Goal: Task Accomplishment & Management: Complete application form

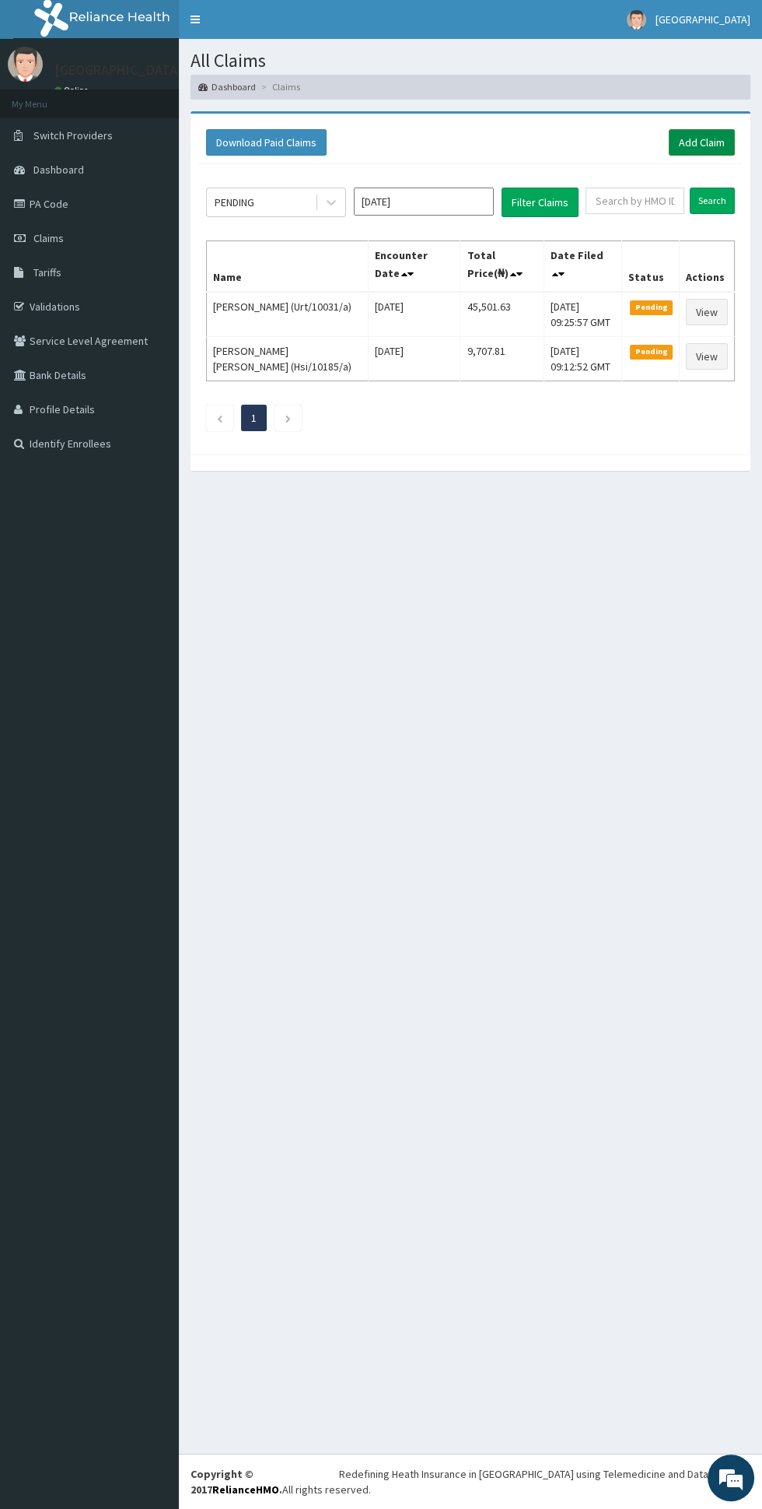
click at [669, 129] on link "Add Claim" at bounding box center [702, 142] width 66 height 26
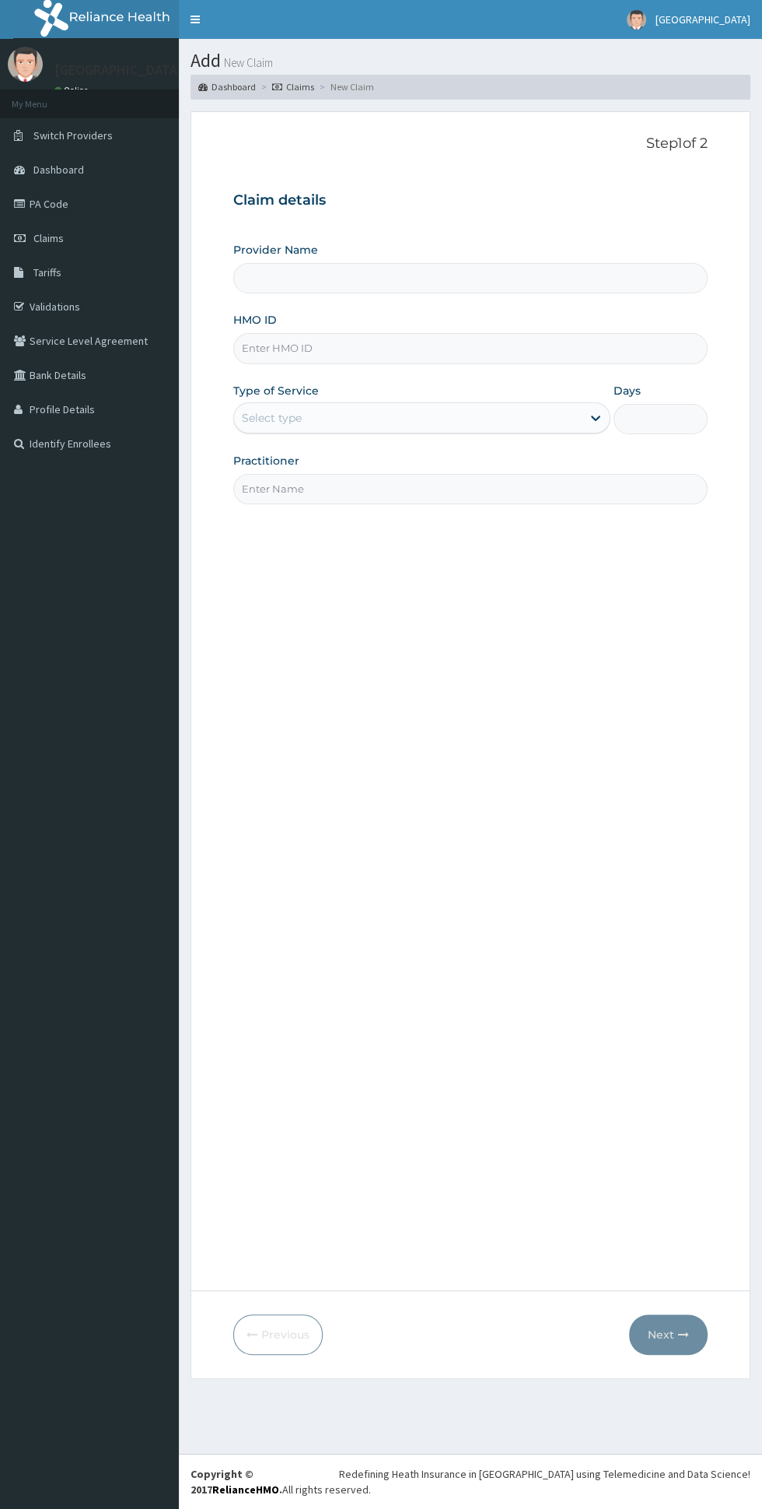
type input "[GEOGRAPHIC_DATA]"
click at [288, 347] on input "HMO ID" at bounding box center [470, 348] width 475 height 30
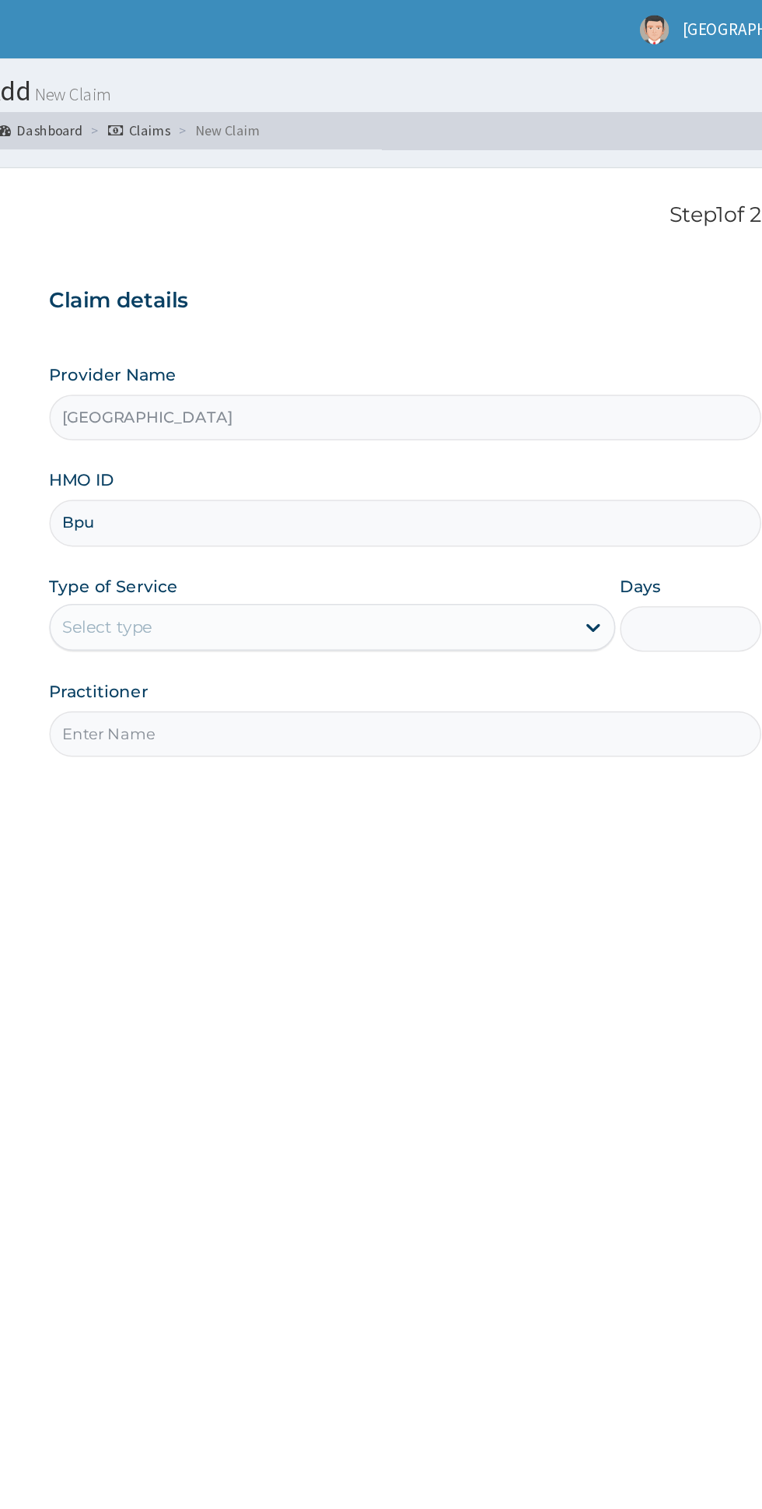
type input "Bpu/10038/b"
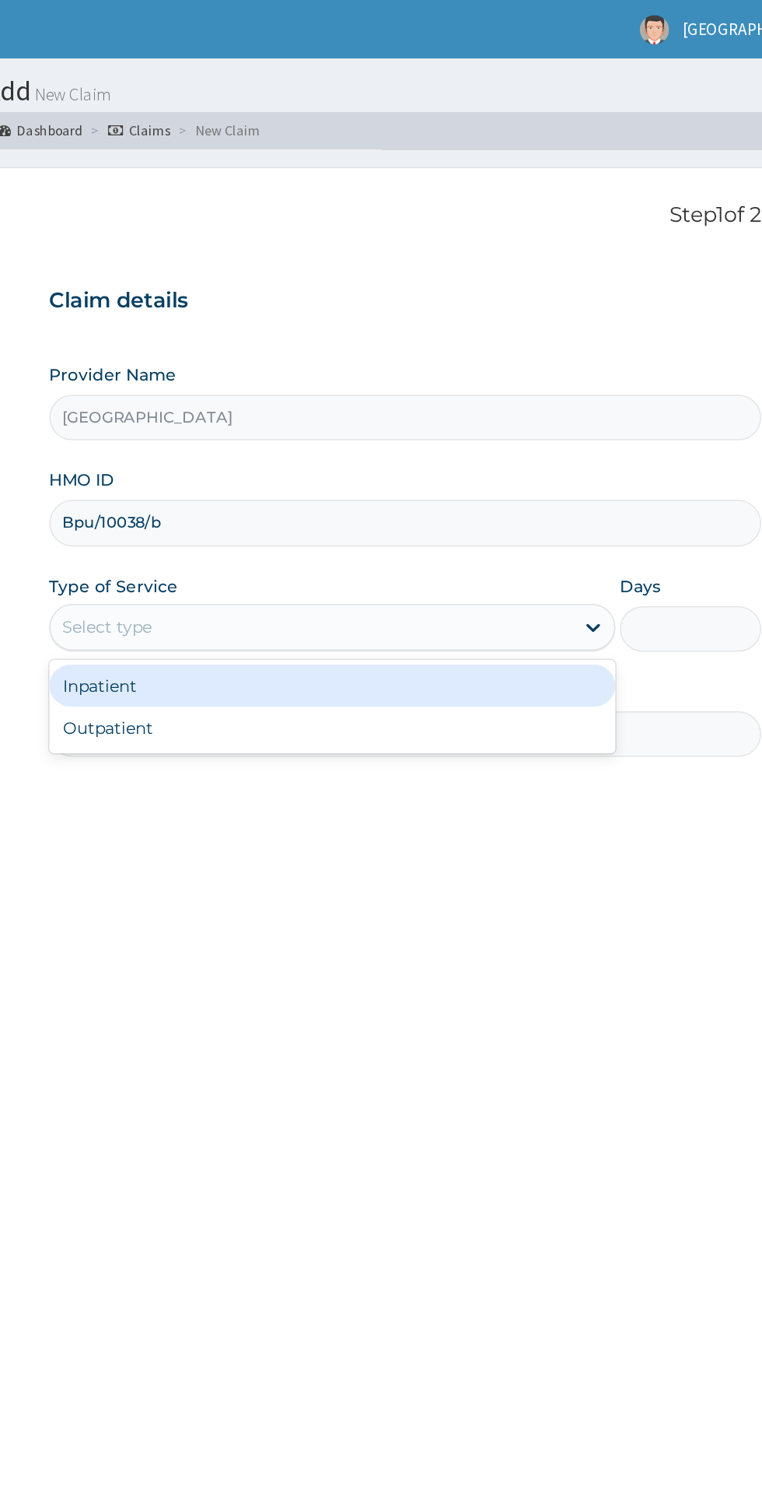
click at [443, 484] on div "Outpatient" at bounding box center [421, 485] width 377 height 28
type input "1"
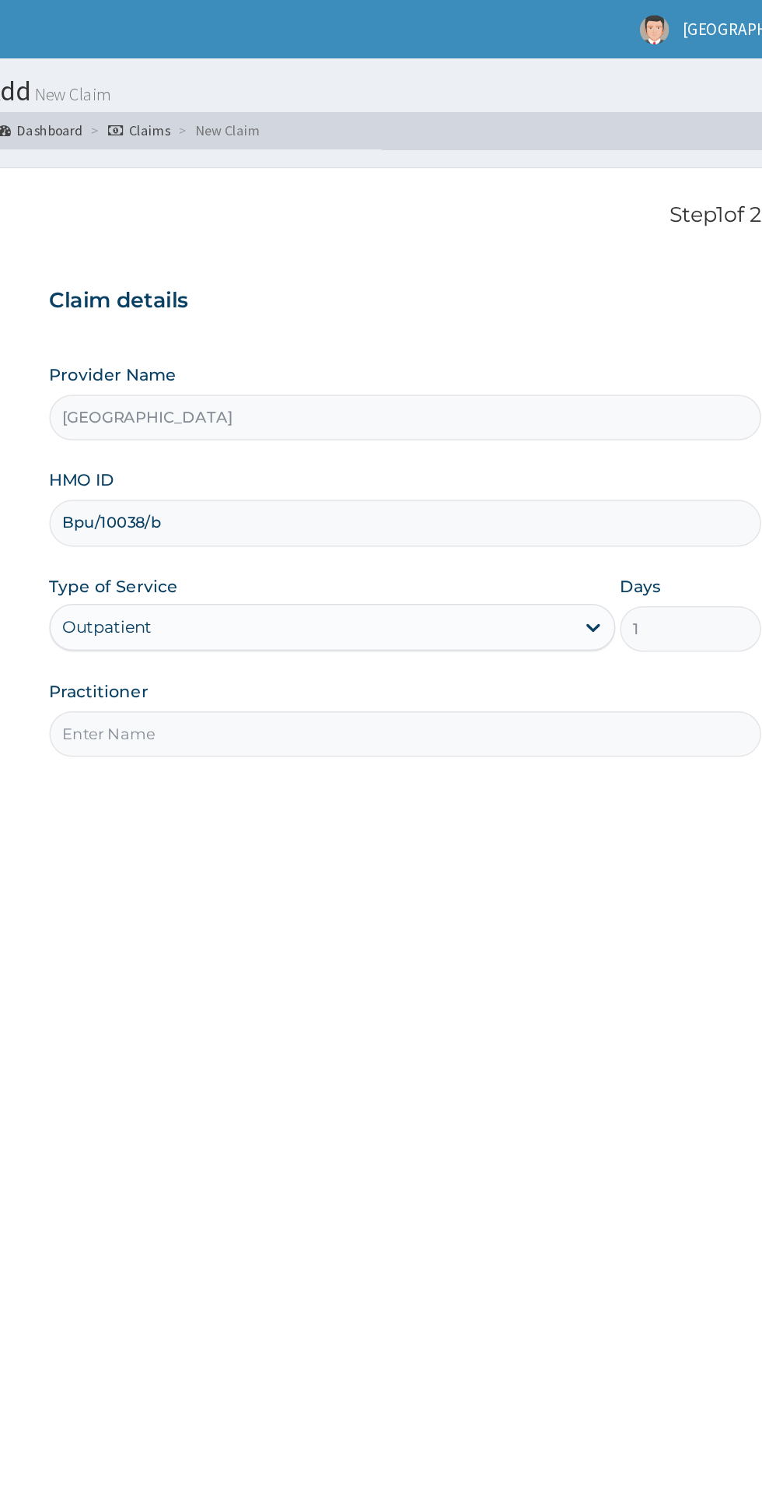
click at [442, 490] on input "Practitioner" at bounding box center [470, 489] width 475 height 30
type input "Dr [PERSON_NAME]"
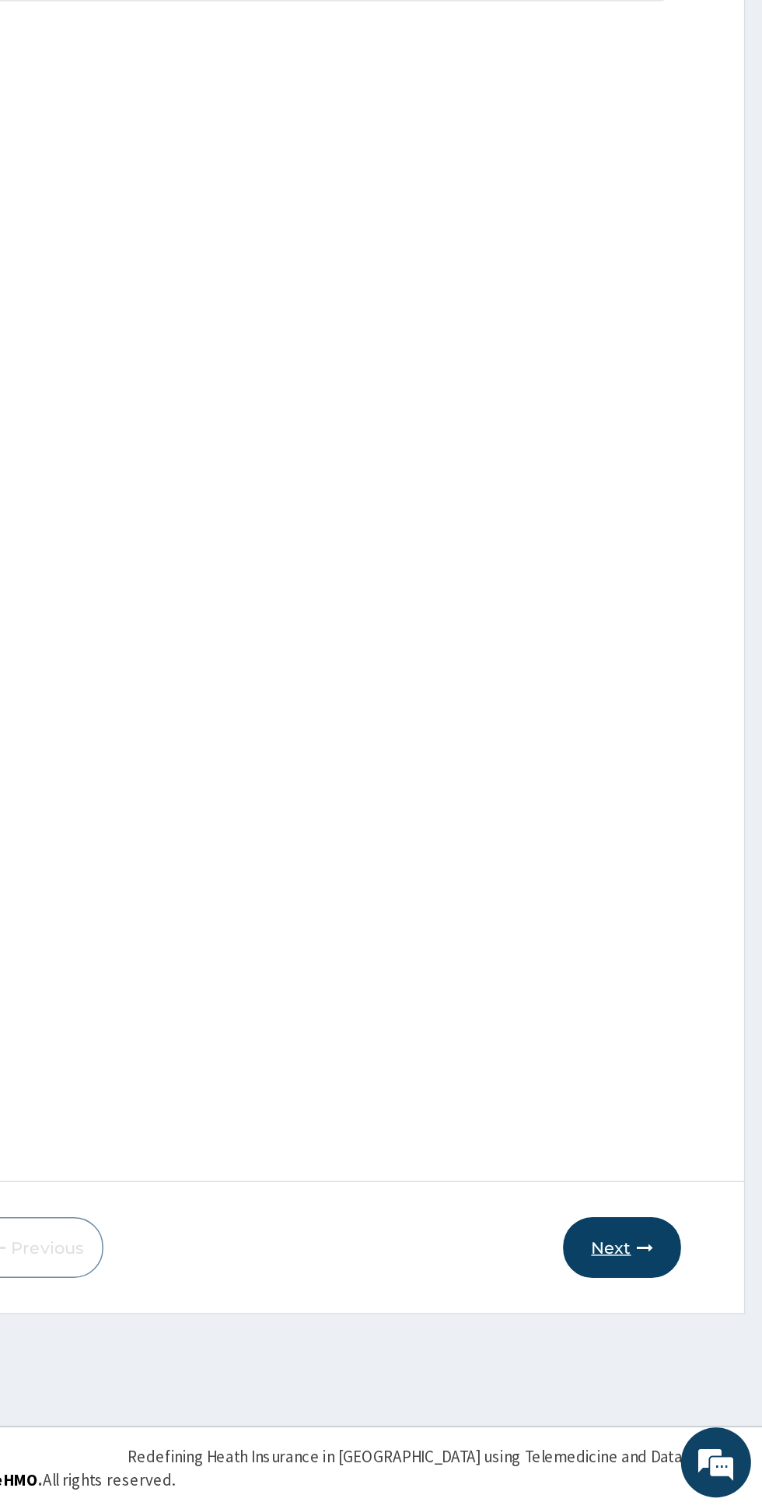
click at [678, 1334] on icon "button" at bounding box center [683, 1334] width 11 height 11
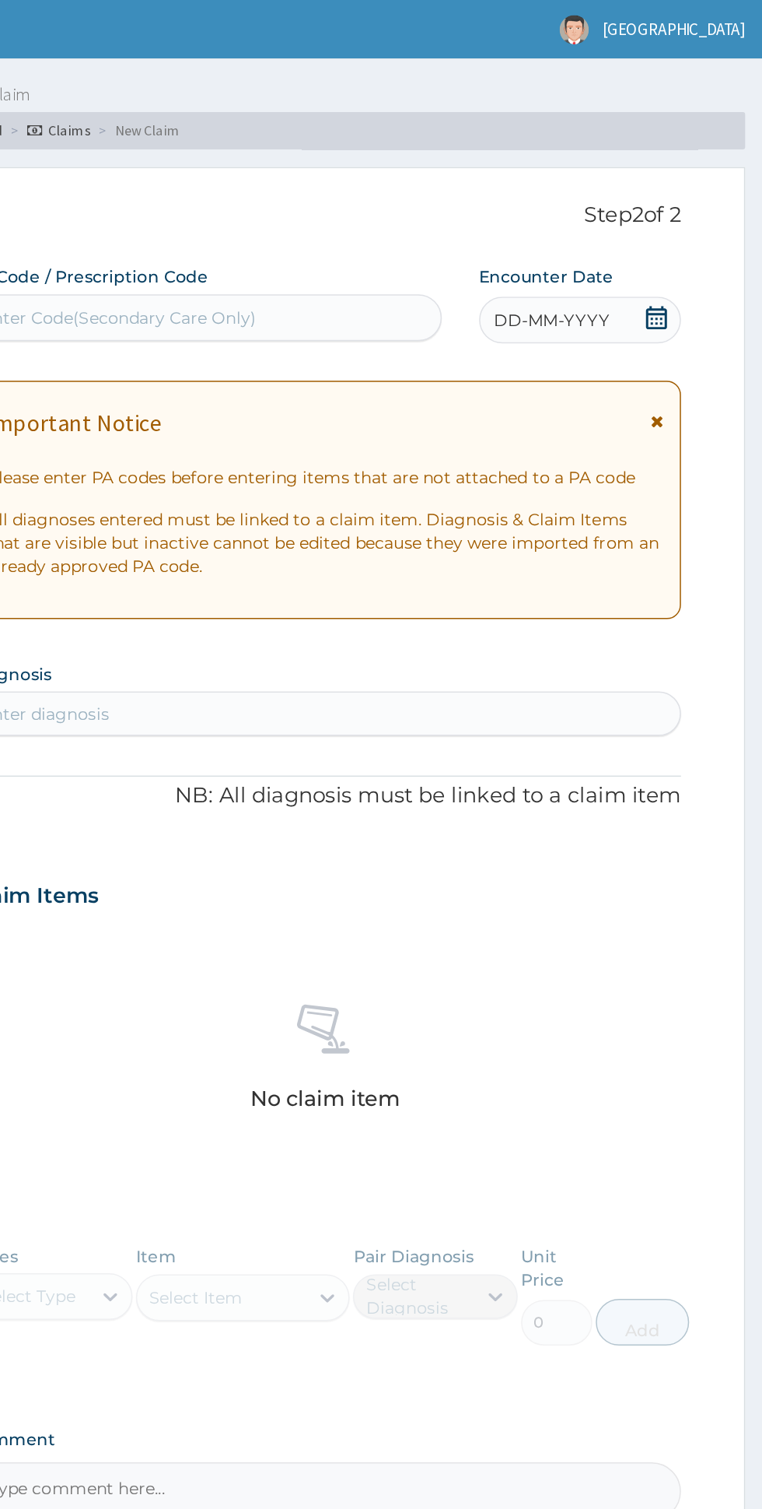
click at [692, 277] on icon at bounding box center [692, 280] width 9 height 11
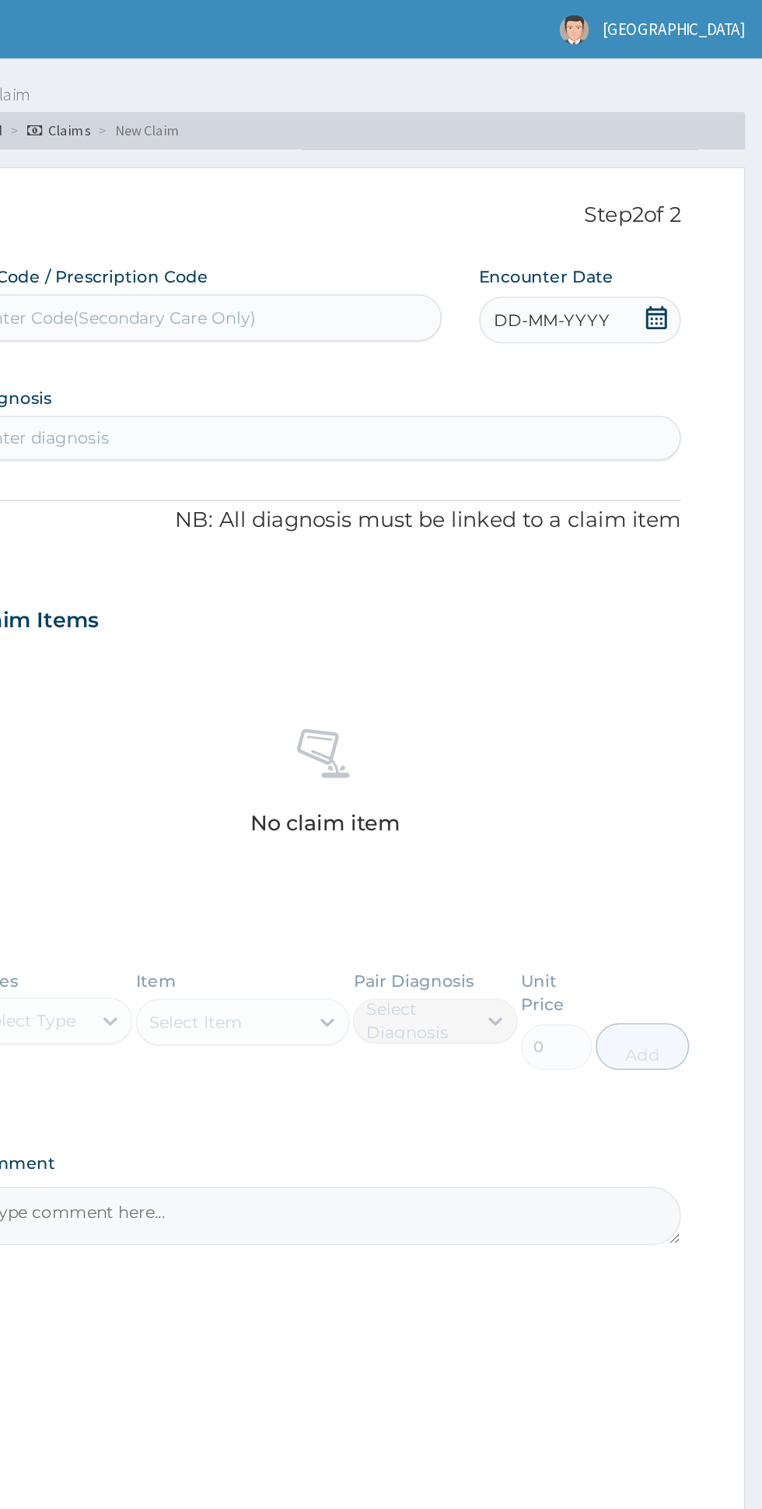
click at [703, 209] on div "DD-MM-YYYY" at bounding box center [640, 213] width 135 height 31
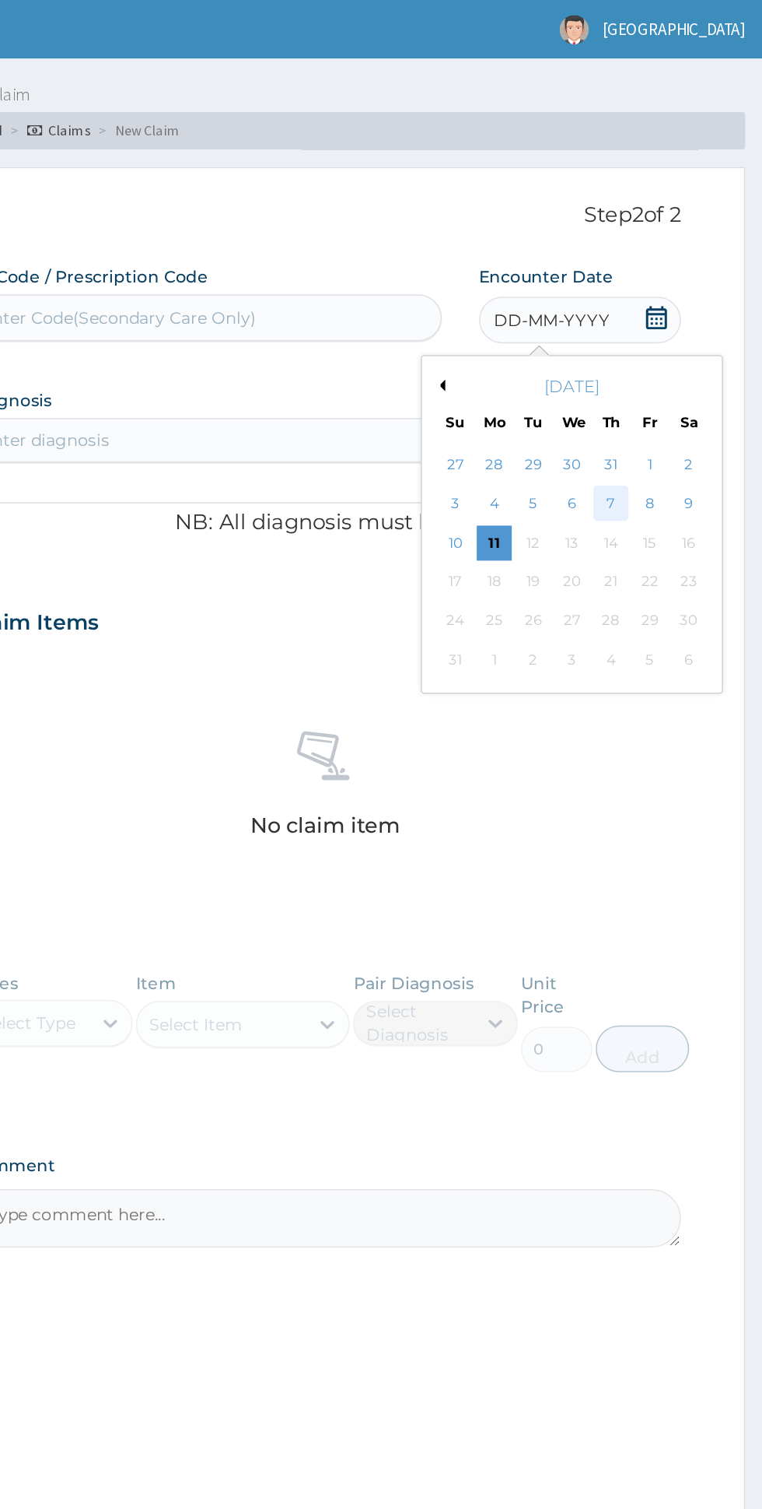
click at [659, 338] on div "7" at bounding box center [661, 335] width 23 height 23
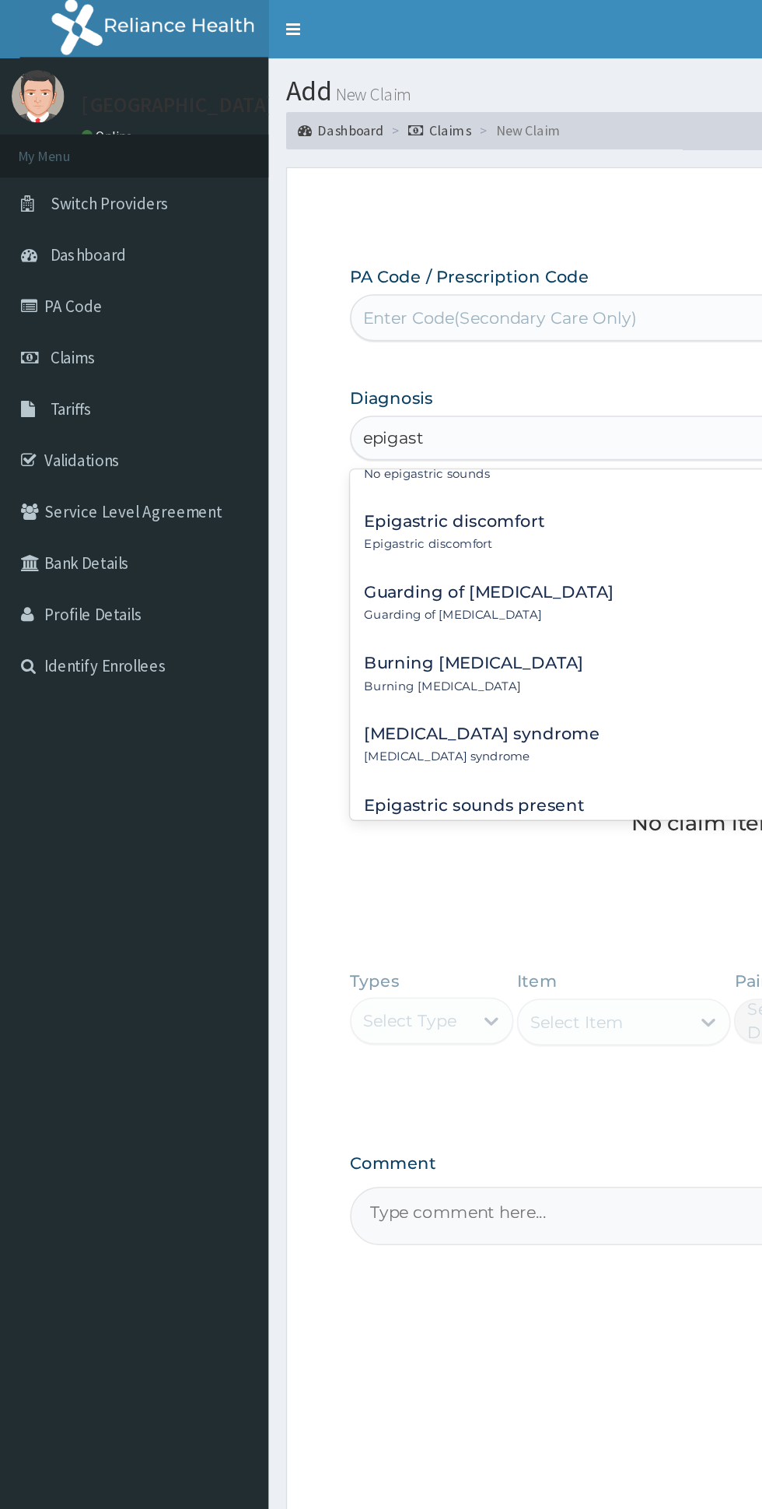
scroll to position [237, 0]
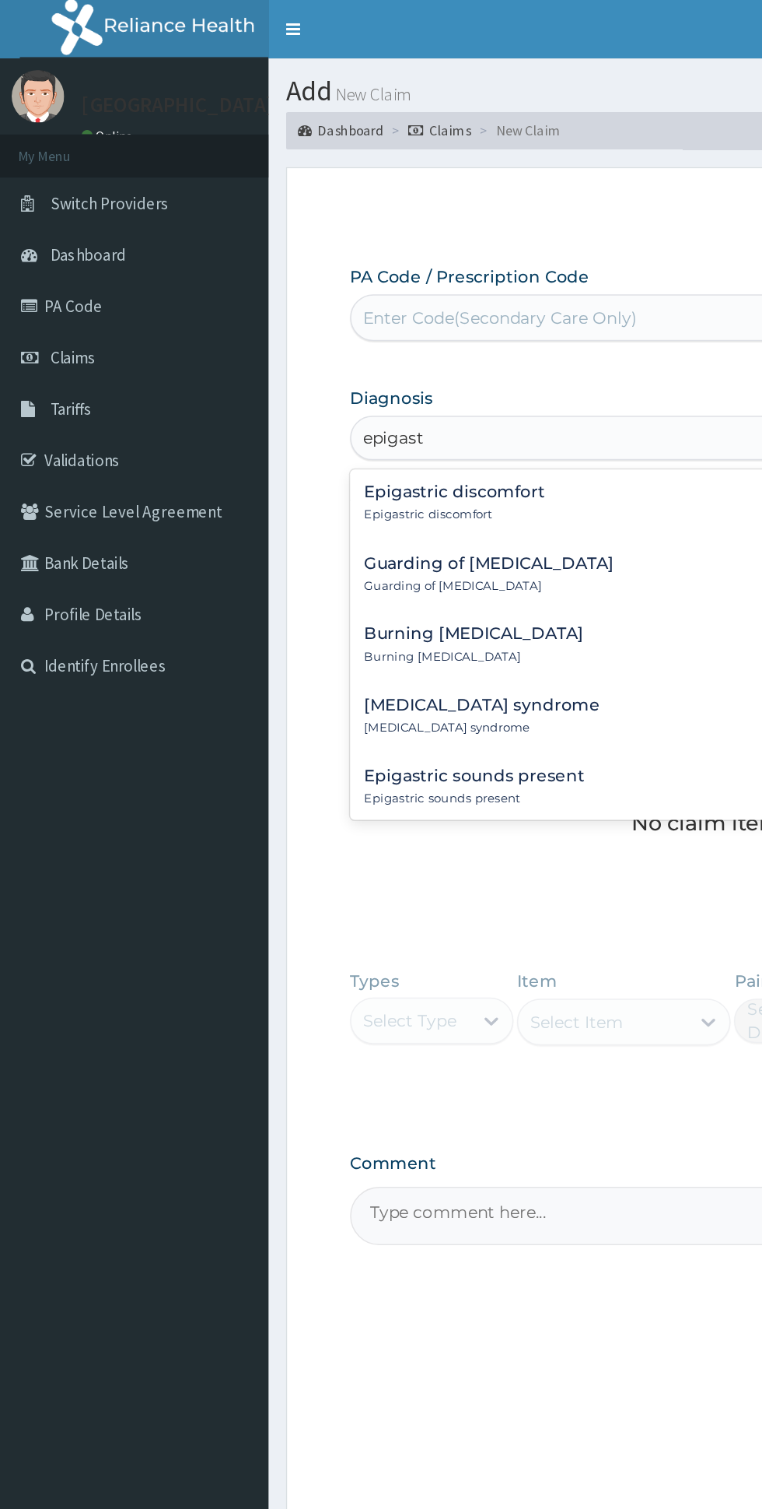
click at [385, 428] on div "Burning [MEDICAL_DATA] Burning [MEDICAL_DATA]" at bounding box center [471, 429] width 456 height 27
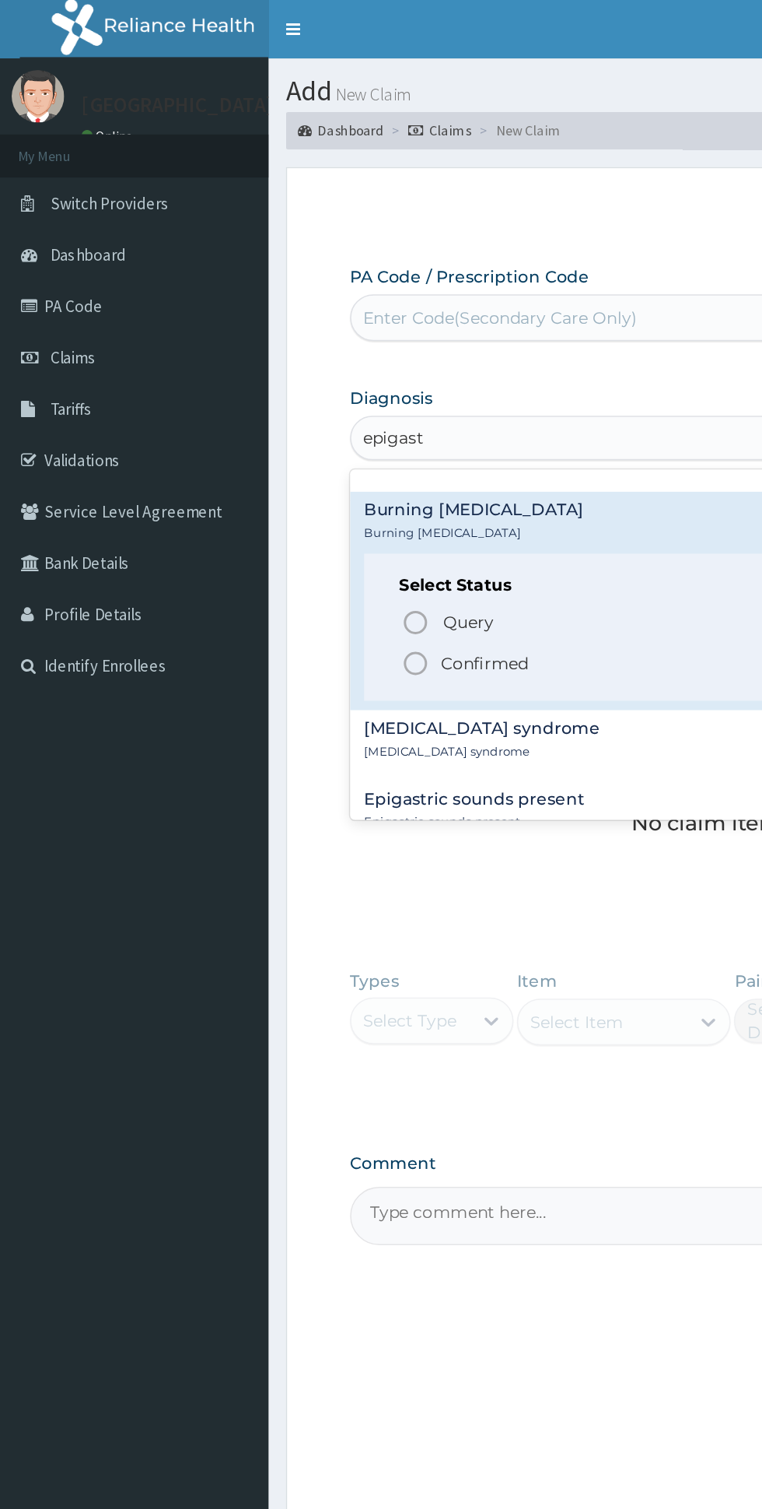
scroll to position [319, 0]
click at [359, 446] on span "Confirmed" at bounding box center [472, 442] width 408 height 19
type input "epigast"
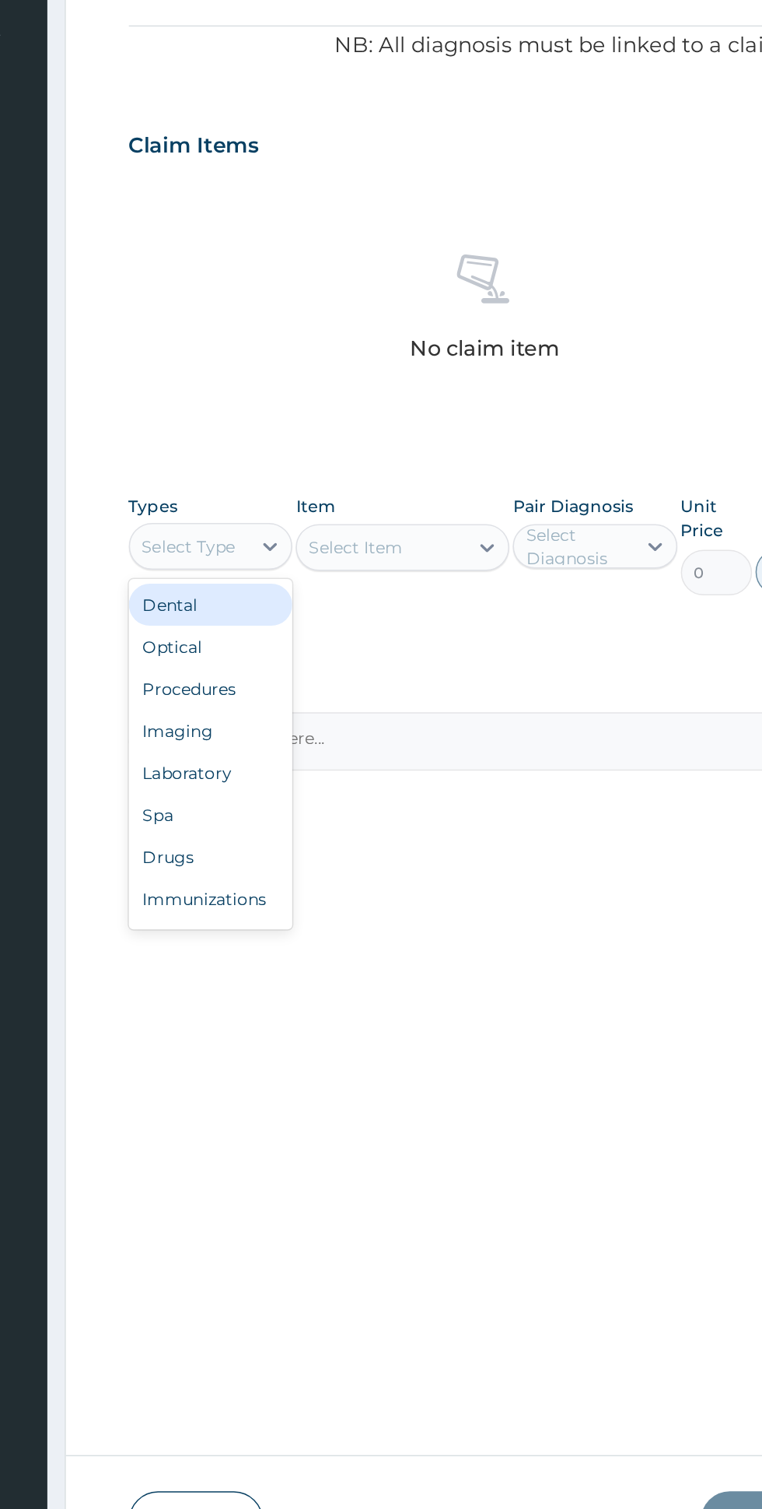
click at [321, 782] on div "Procedures" at bounding box center [287, 780] width 109 height 28
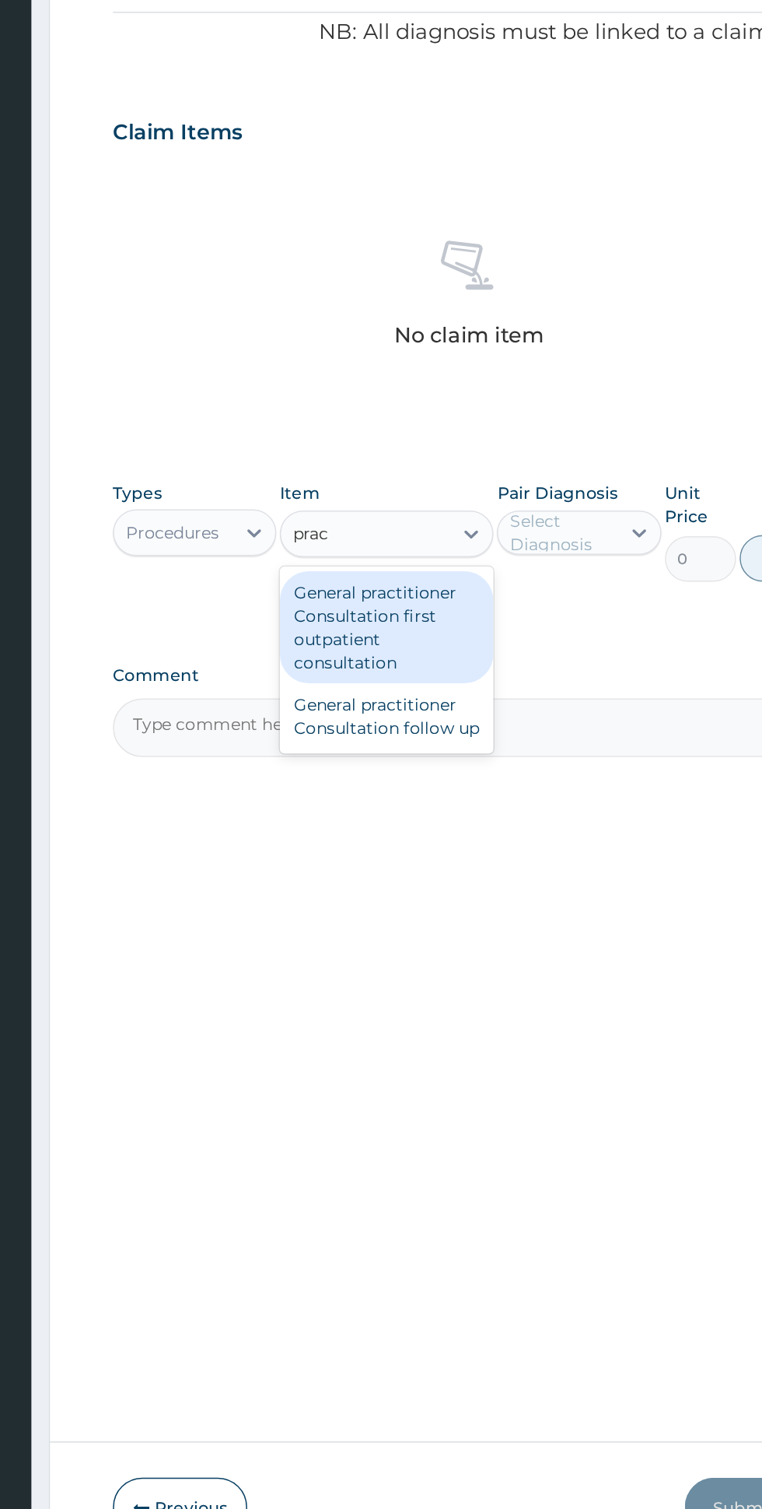
click at [466, 812] on div "General practitioner Consultation follow up" at bounding box center [416, 807] width 142 height 44
type input "prac"
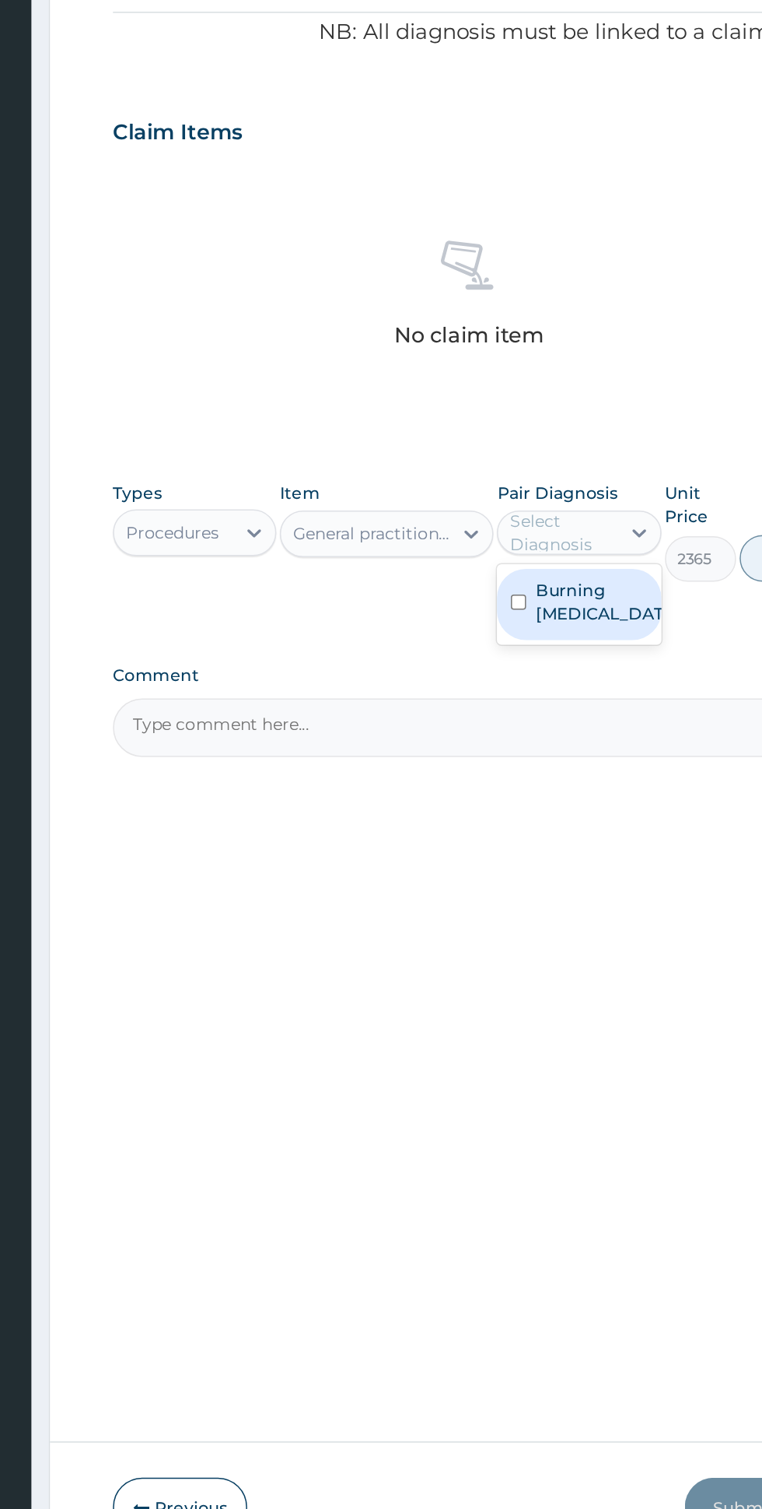
click at [572, 738] on label "Burning [MEDICAL_DATA]" at bounding box center [560, 730] width 90 height 31
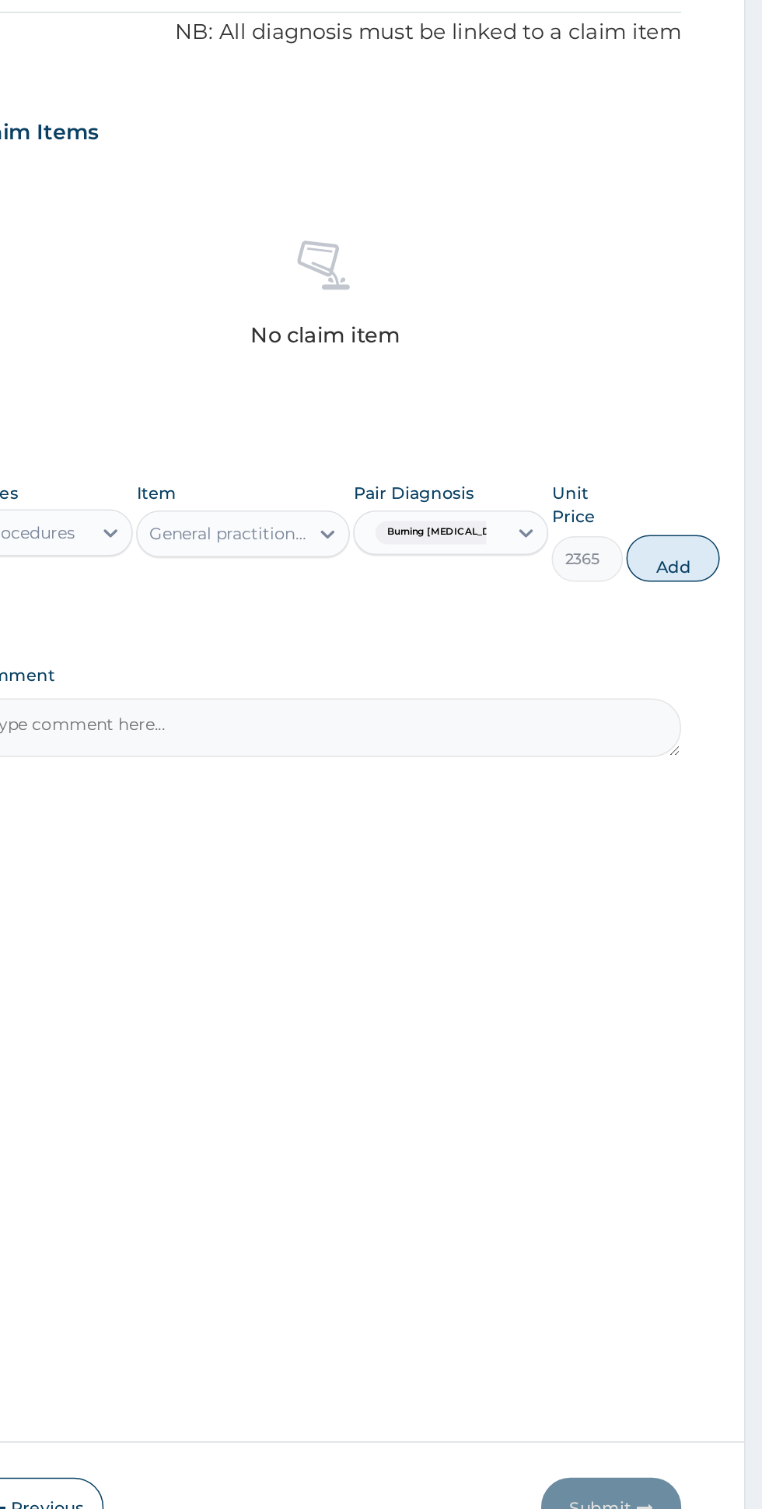
scroll to position [0, 0]
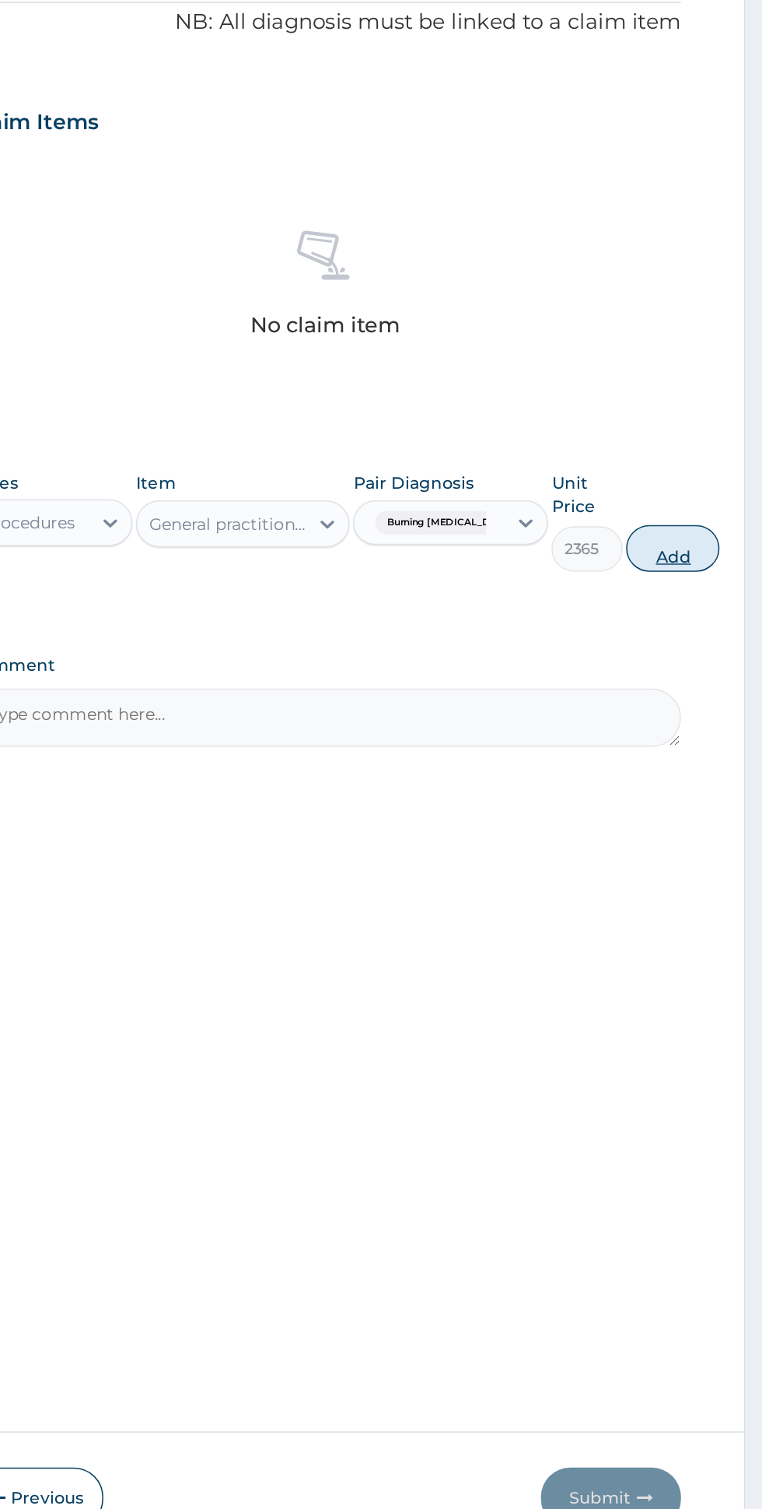
click at [710, 700] on button "Add" at bounding box center [702, 701] width 62 height 31
type input "0"
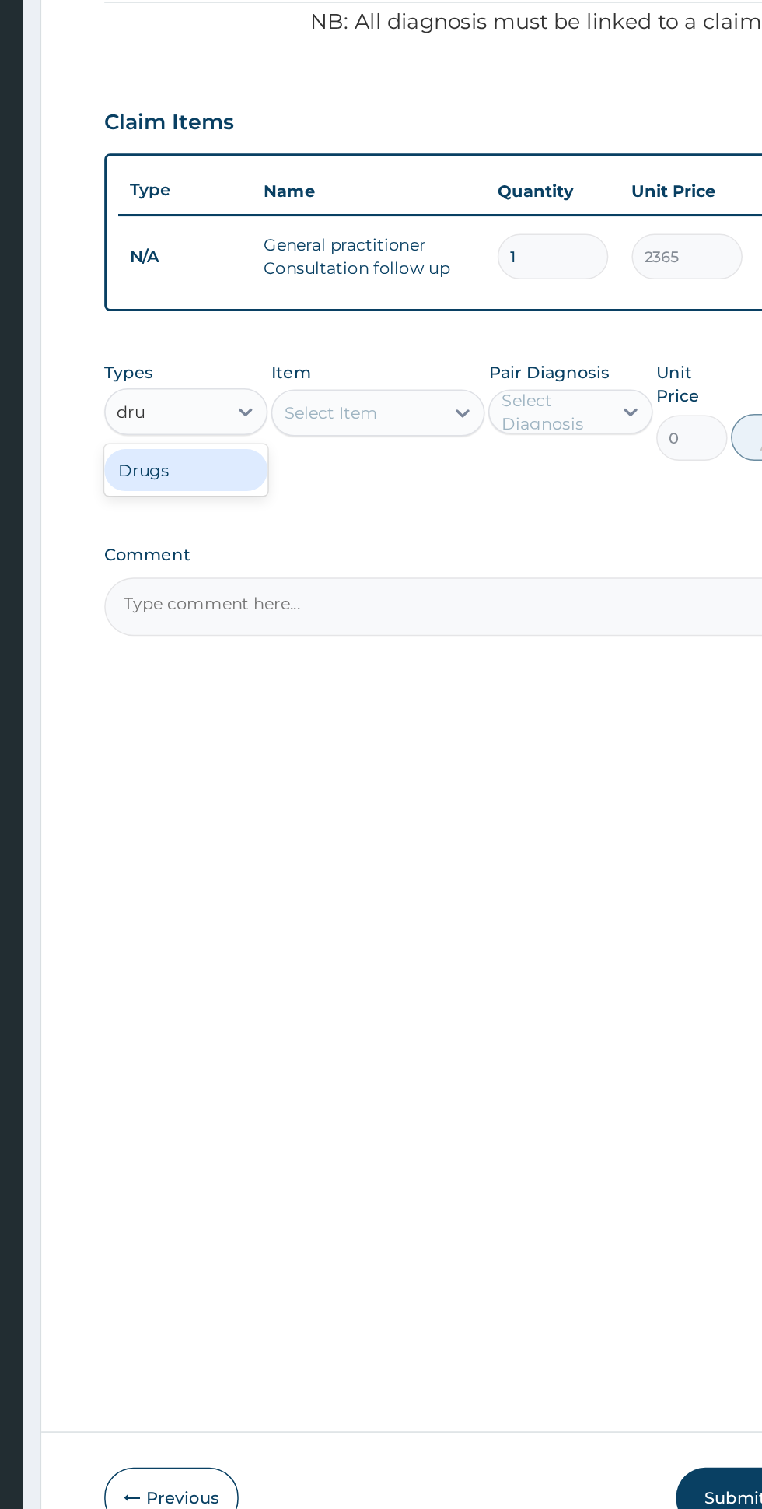
click at [322, 656] on div "Drugs" at bounding box center [287, 650] width 109 height 28
type input "dru"
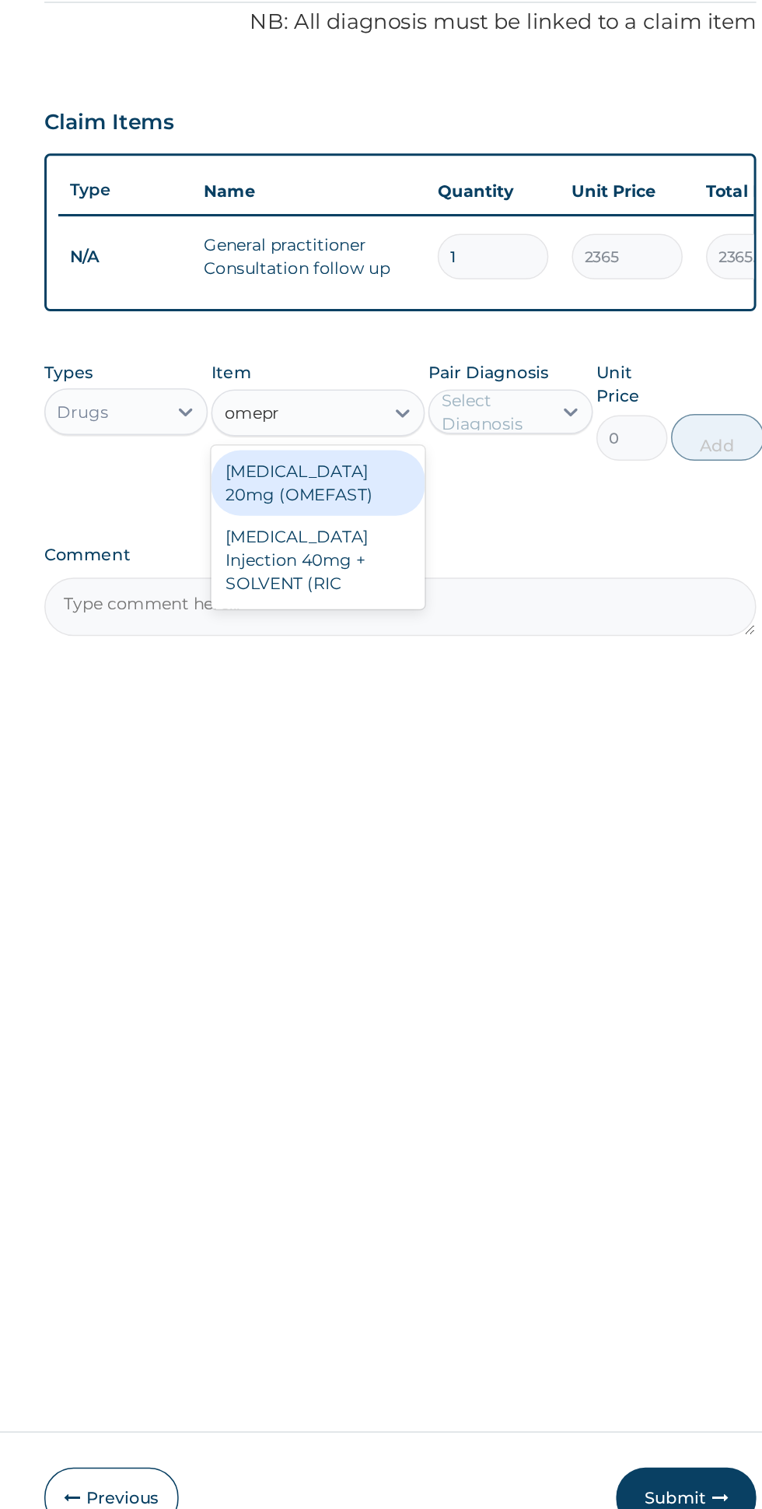
click at [457, 714] on div "[MEDICAL_DATA] Injection 40mg + SOLVENT (RIC" at bounding box center [416, 709] width 142 height 59
type input "omepr"
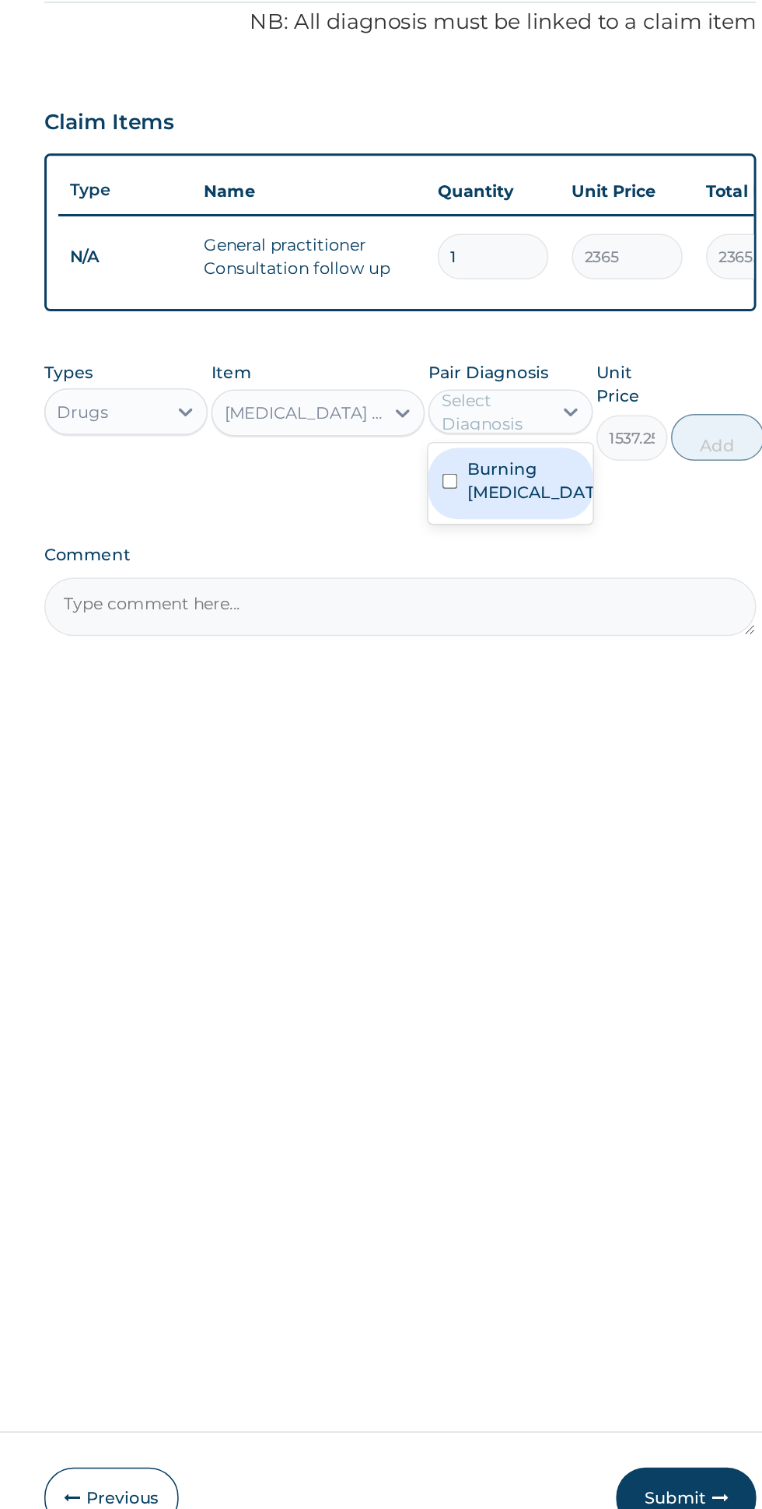
click at [582, 667] on label "Burning [MEDICAL_DATA]" at bounding box center [560, 656] width 90 height 31
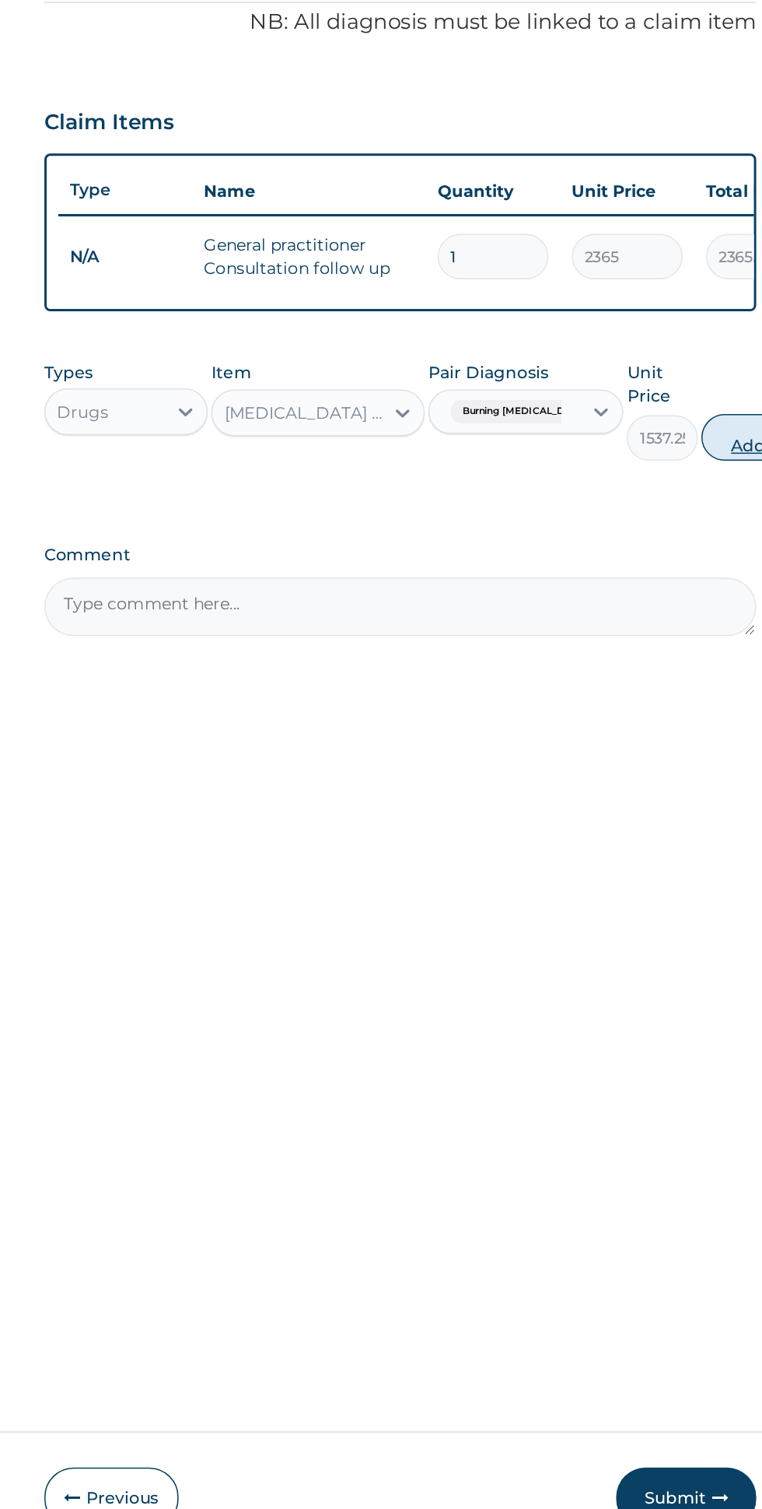
click at [684, 626] on button "Add" at bounding box center [702, 627] width 62 height 31
type input "0"
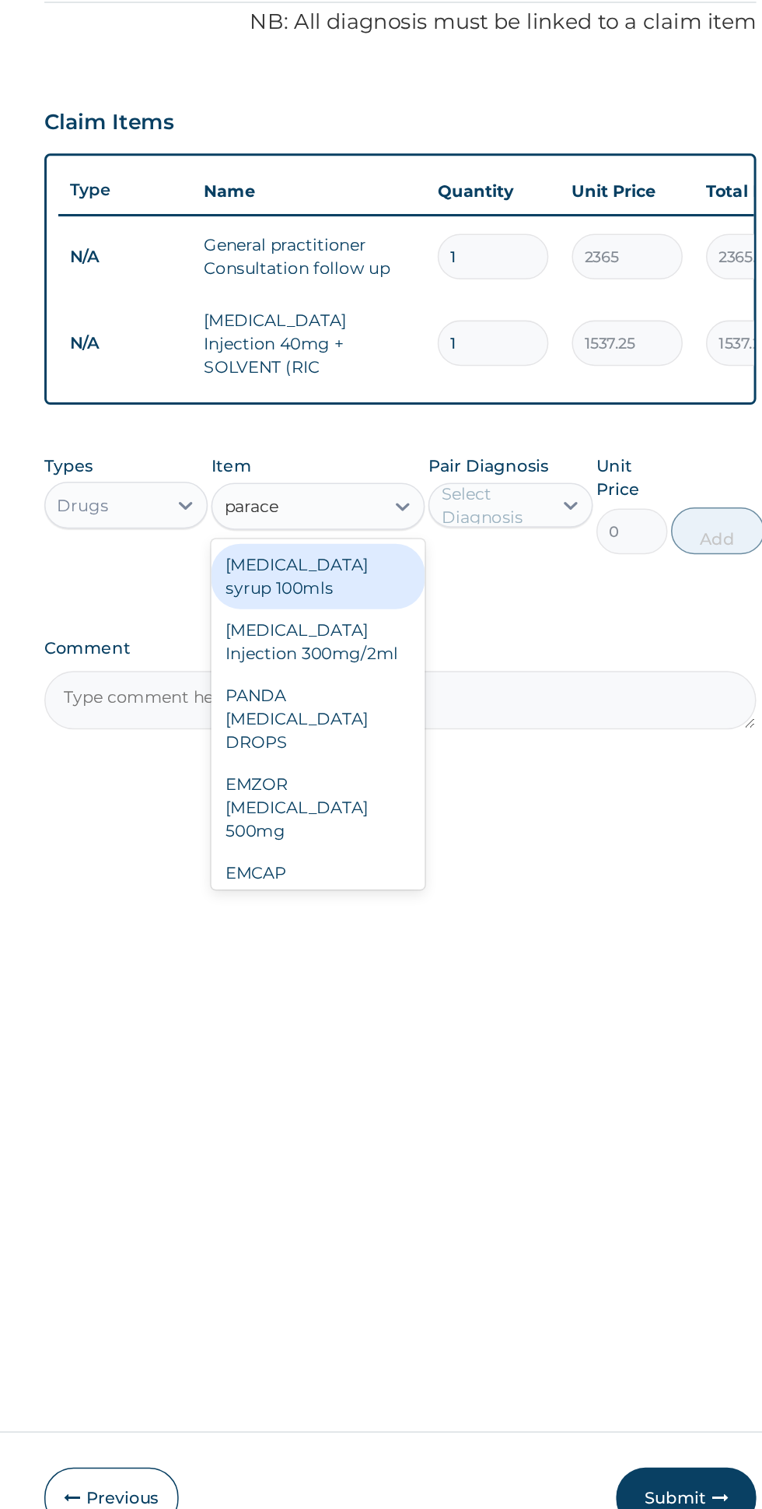
click at [469, 756] on div "[MEDICAL_DATA] Injection 300mg/2ml" at bounding box center [416, 764] width 142 height 44
type input "parace"
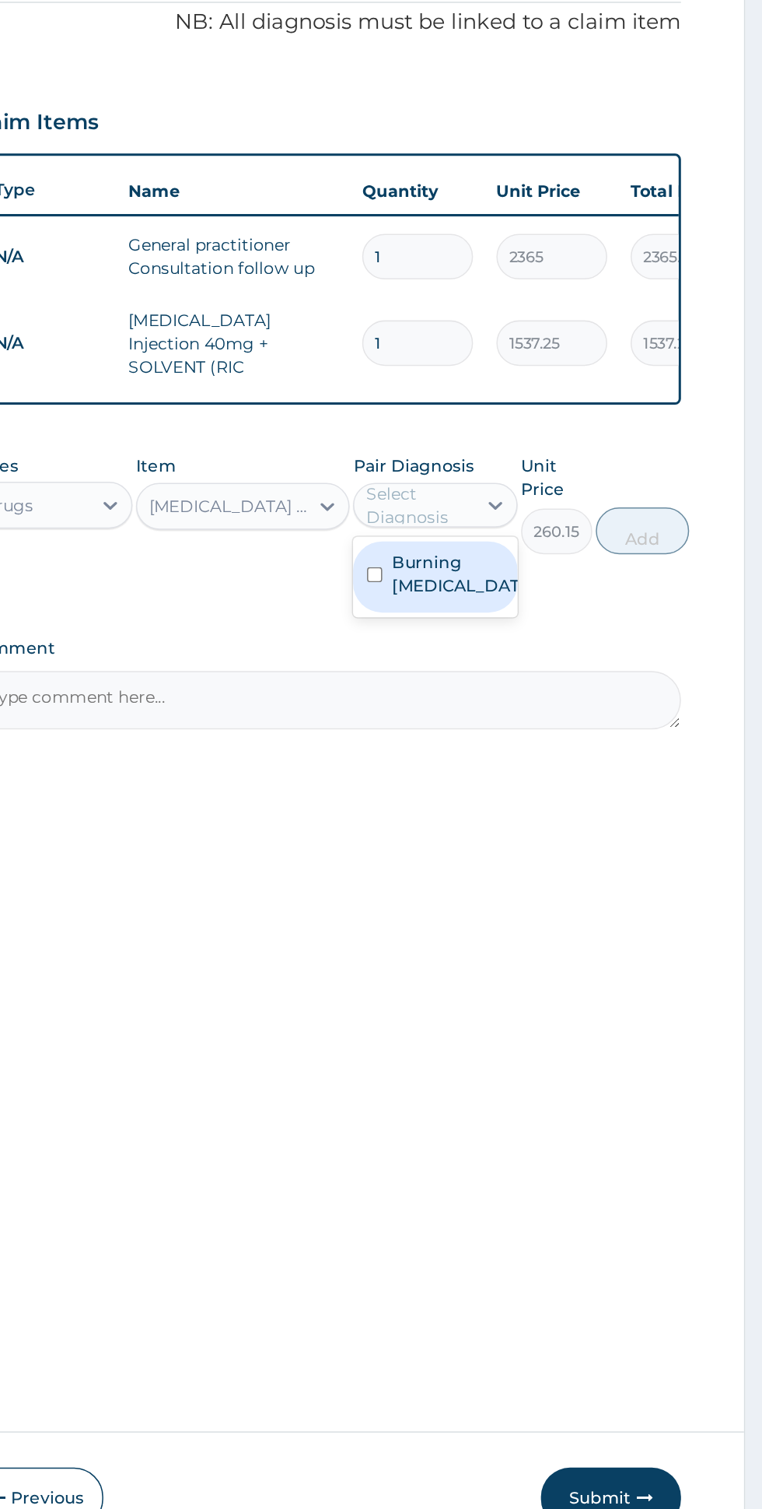
click at [577, 723] on label "Burning [MEDICAL_DATA]" at bounding box center [560, 718] width 90 height 31
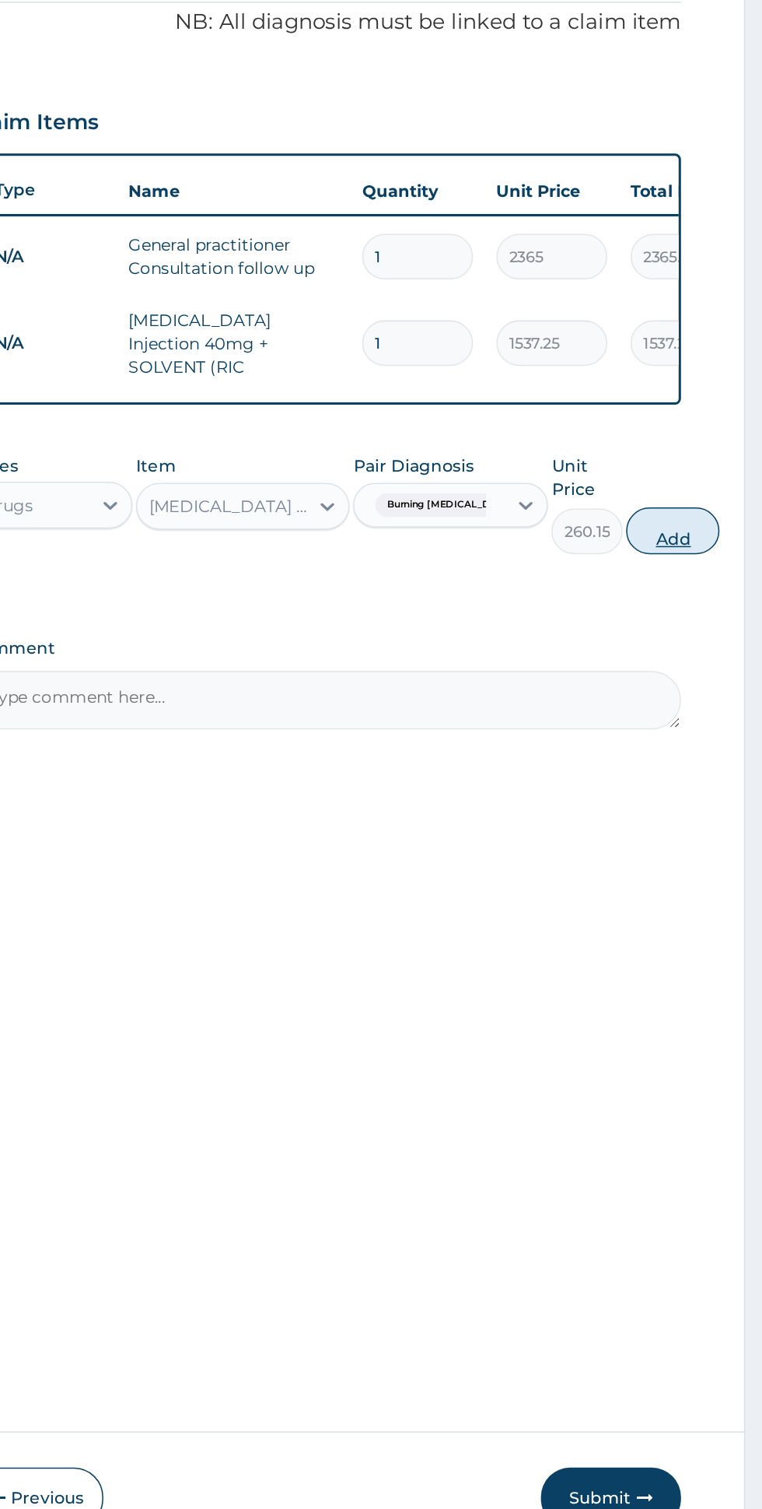
click at [719, 681] on button "Add" at bounding box center [702, 690] width 62 height 31
type input "0"
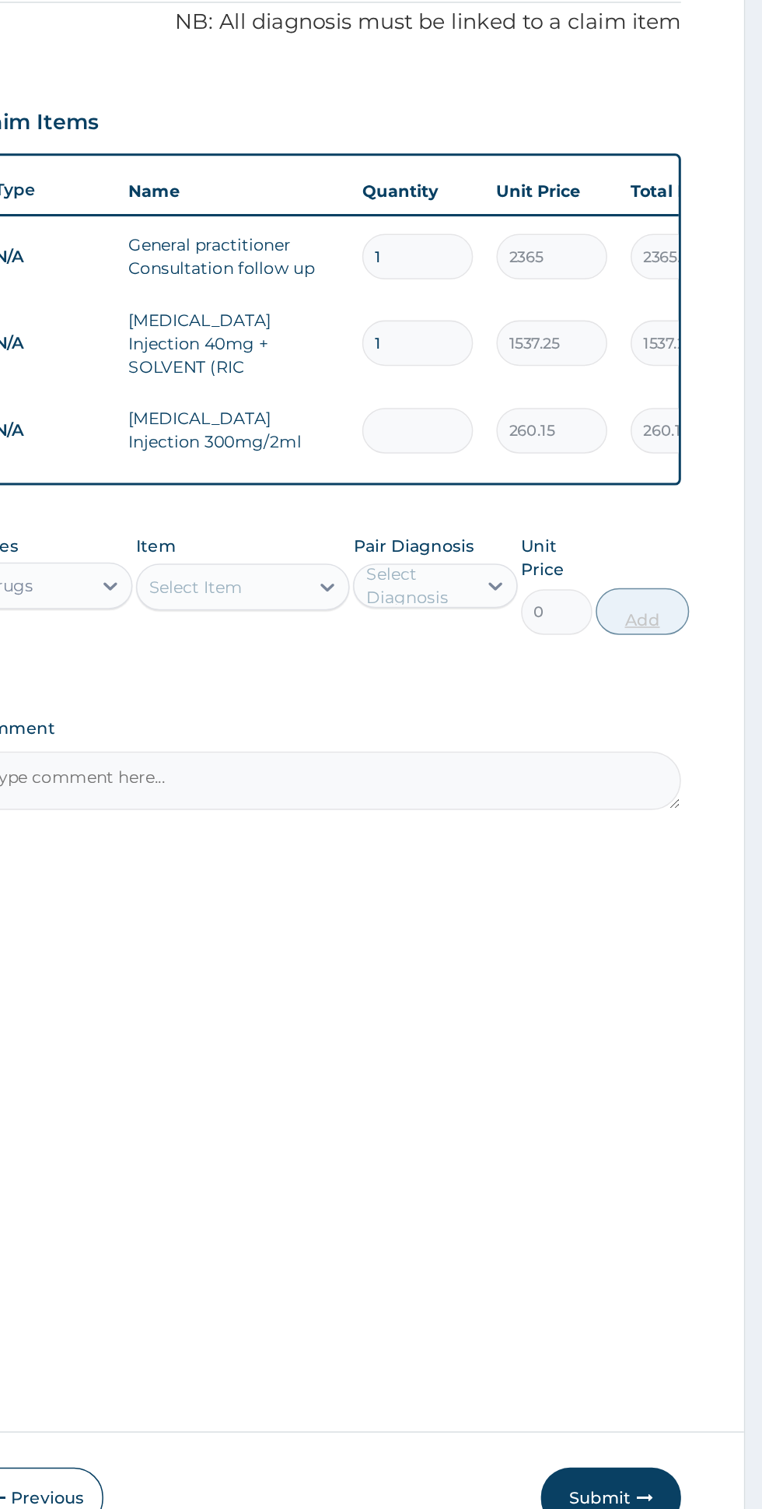
type input "0.00"
type input "2"
type input "520.30"
type input "2"
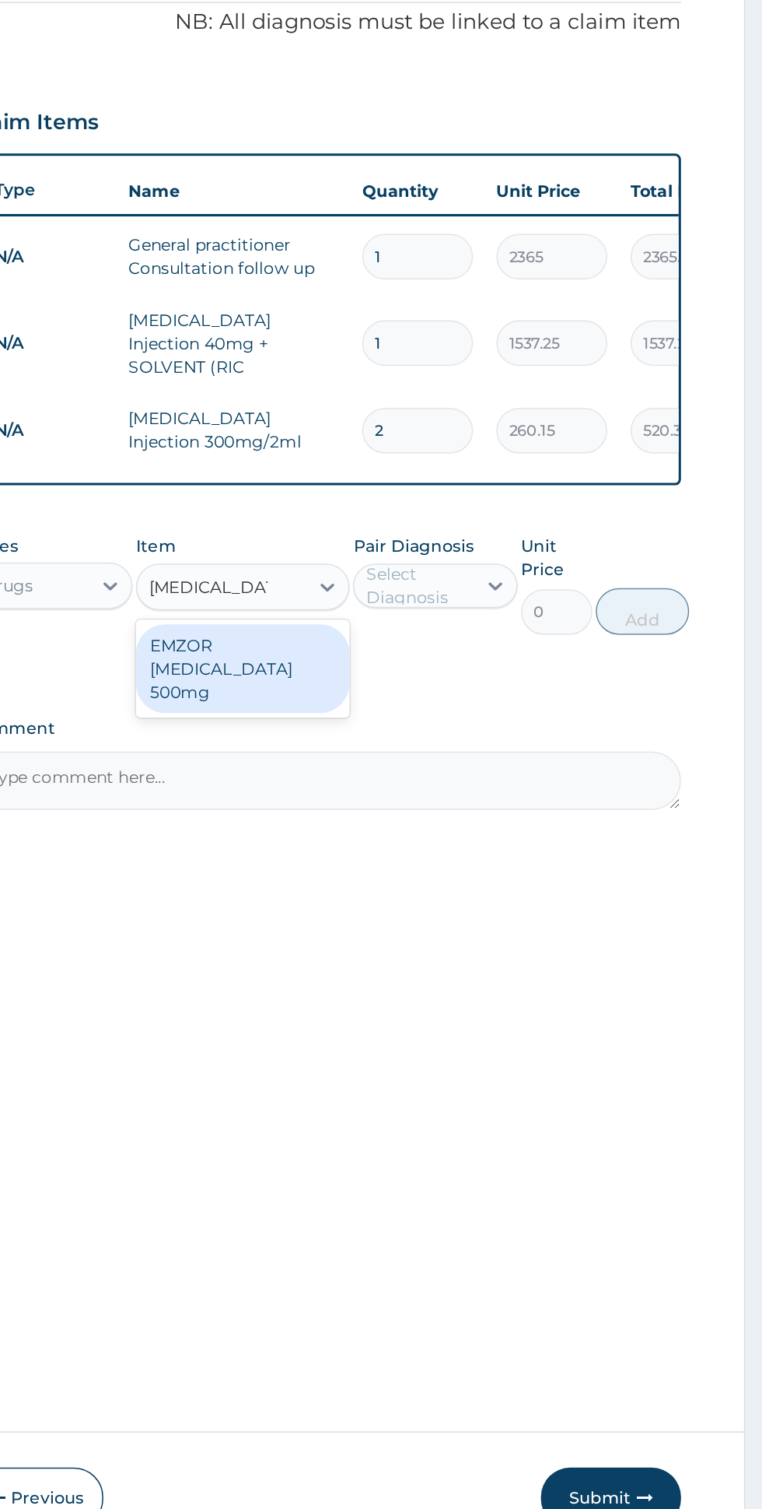
click at [467, 771] on div "EMZOR [MEDICAL_DATA] 500mg" at bounding box center [416, 781] width 142 height 59
type input "[MEDICAL_DATA] 5"
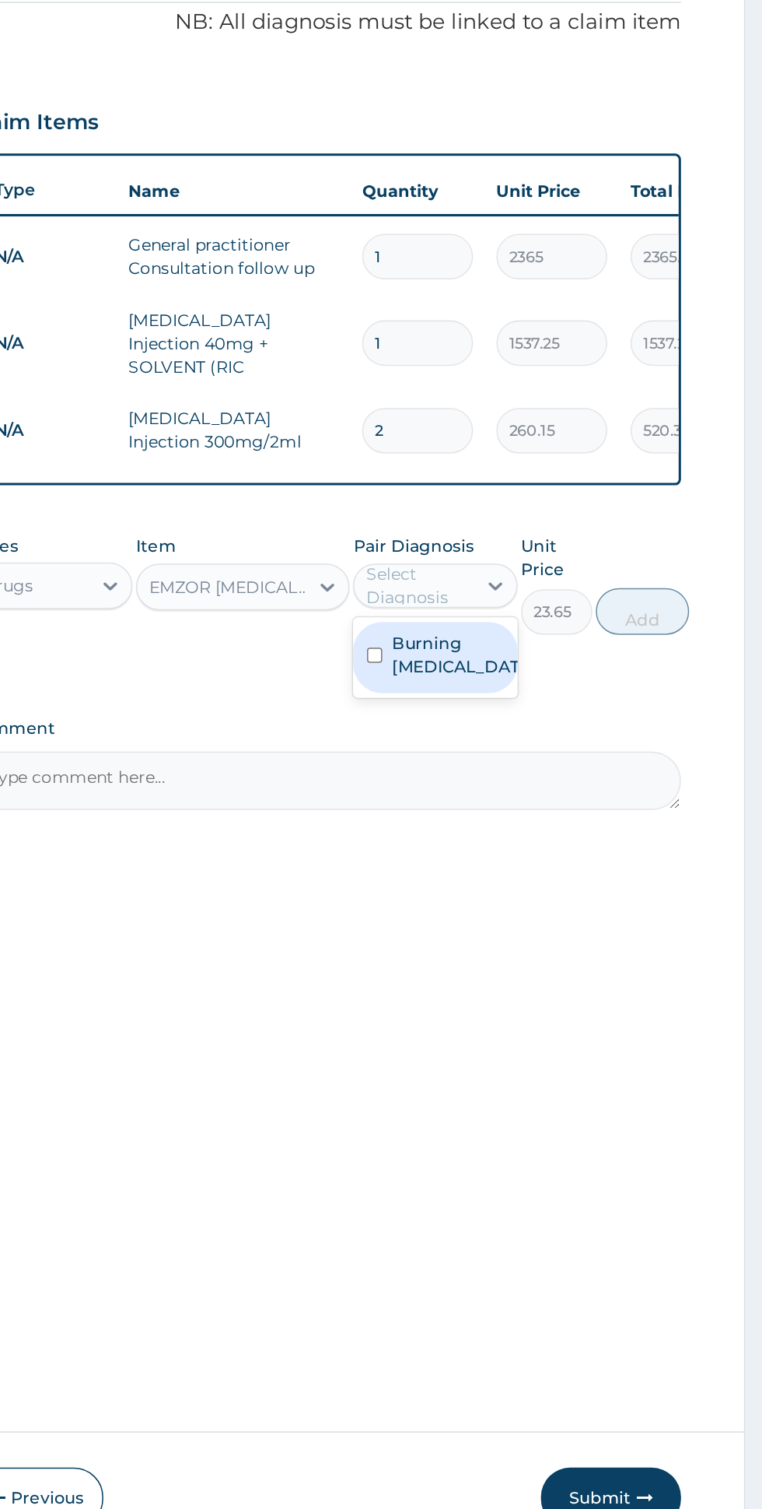
click at [583, 770] on label "Burning [MEDICAL_DATA]" at bounding box center [560, 772] width 90 height 31
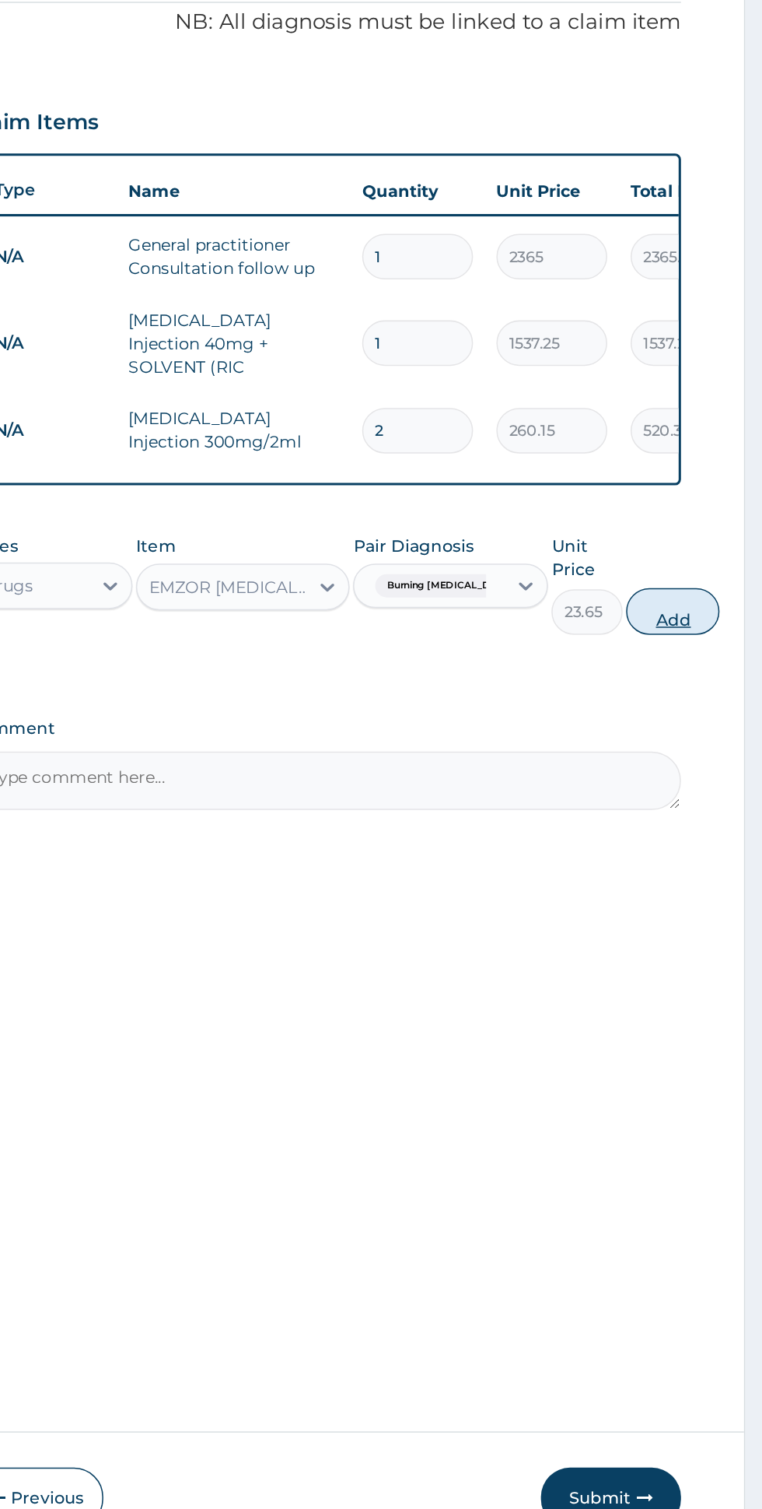
click at [718, 738] on button "Add" at bounding box center [702, 743] width 62 height 31
type input "0"
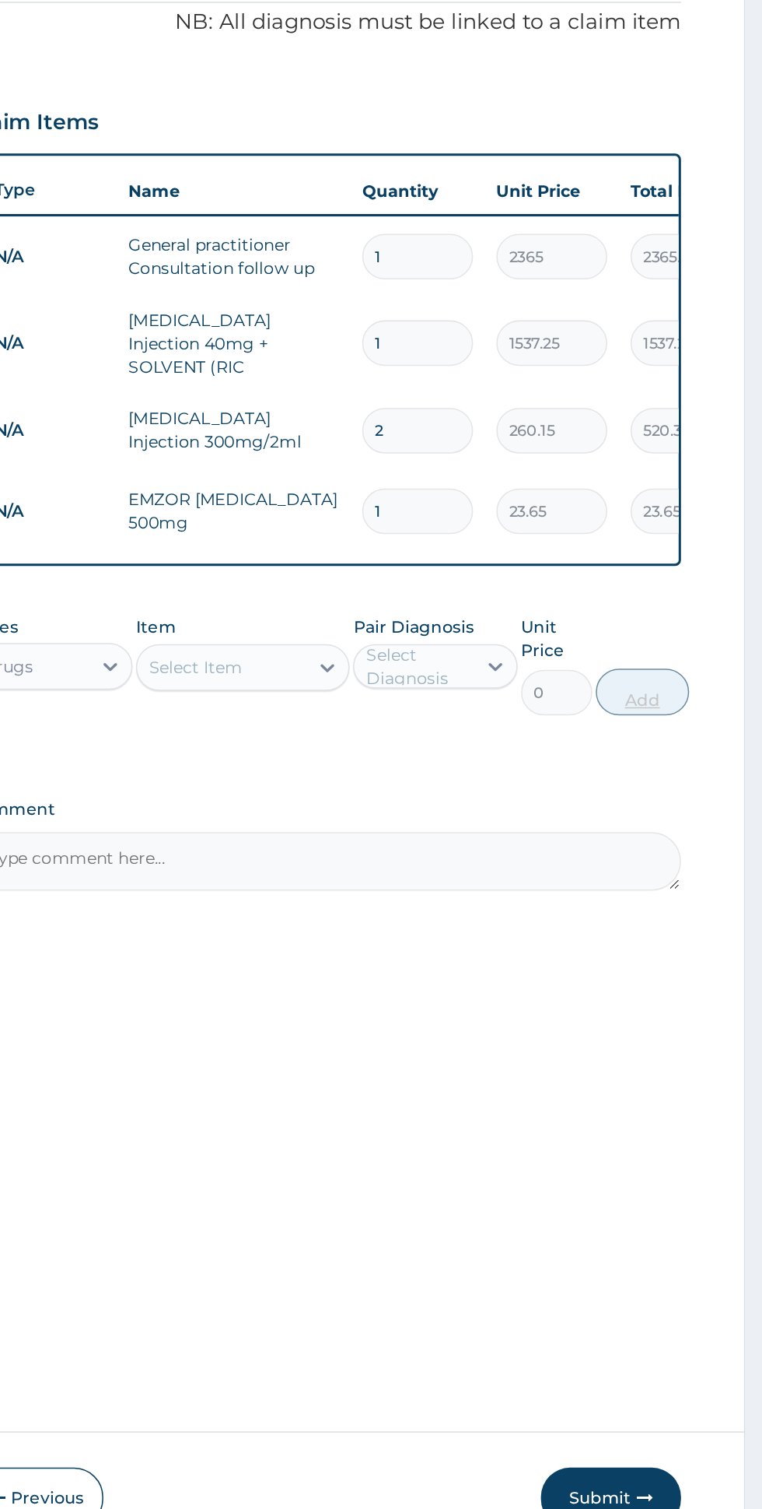
type input "18"
type input "425.70"
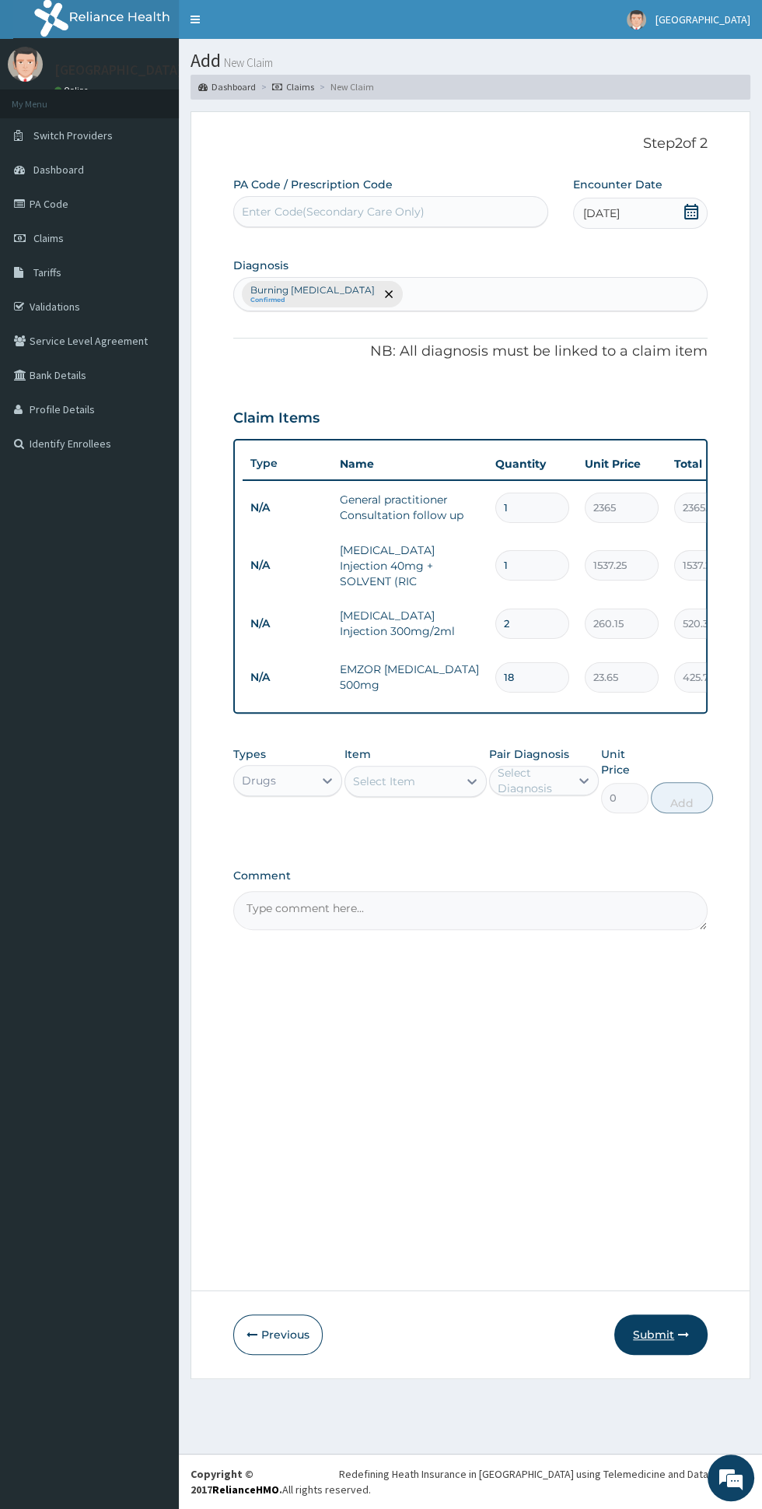
click at [682, 1332] on icon "button" at bounding box center [683, 1334] width 11 height 11
